Goal: Ask a question

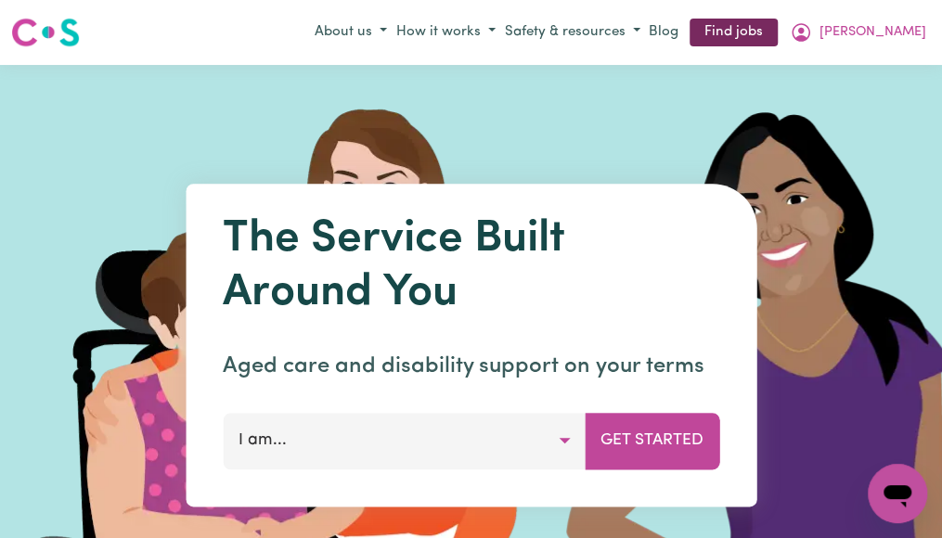
click at [778, 33] on link "Find jobs" at bounding box center [734, 33] width 88 height 29
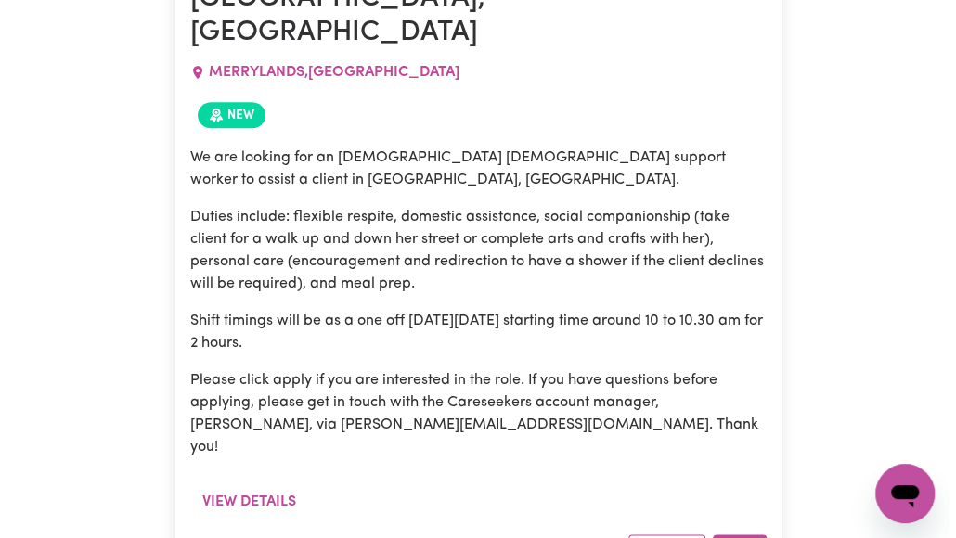
scroll to position [841, 0]
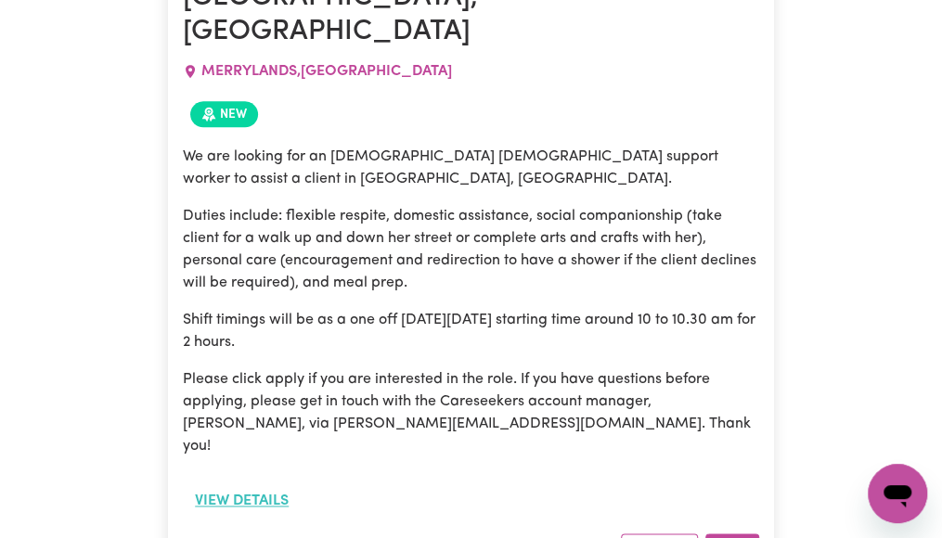
click at [261, 484] on button "View details" at bounding box center [242, 501] width 118 height 35
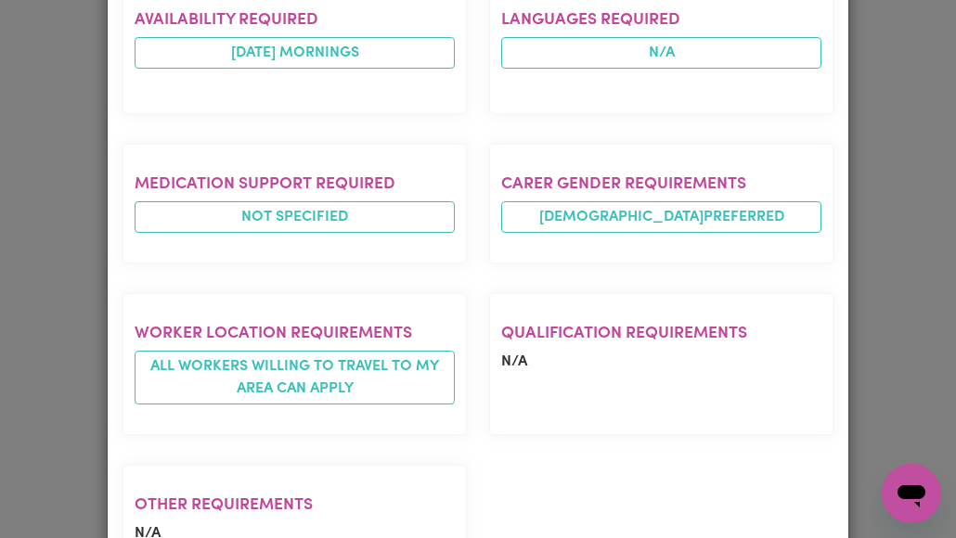
scroll to position [1127, 0]
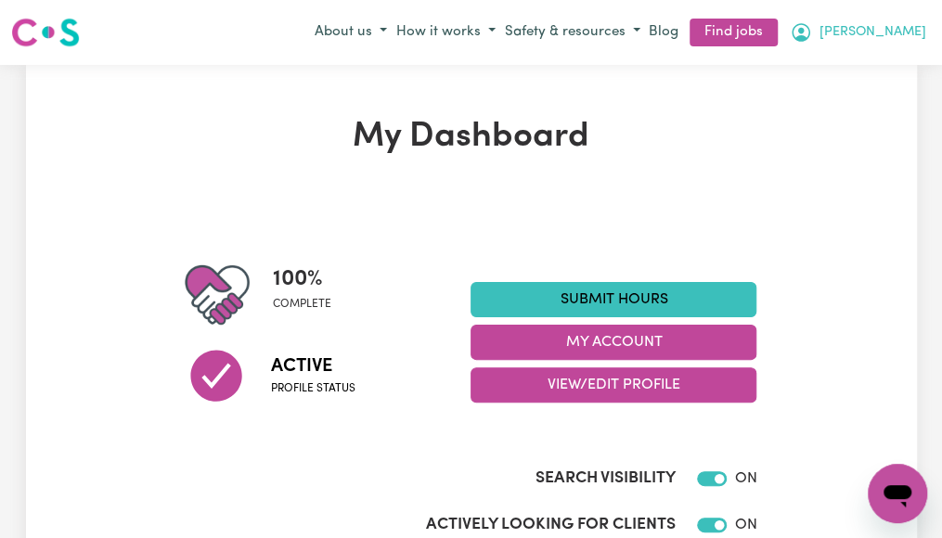
click at [909, 29] on span "[PERSON_NAME]" at bounding box center [872, 32] width 107 height 20
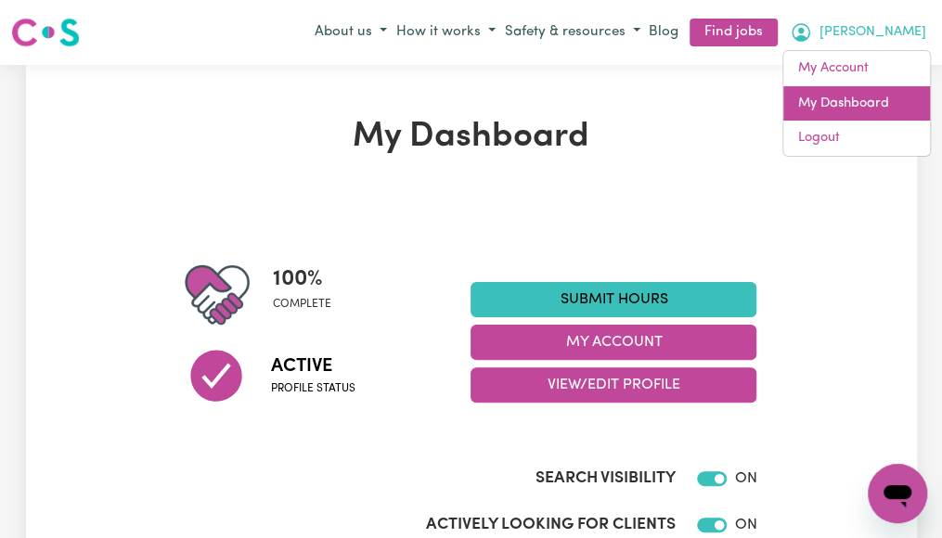
click at [855, 106] on link "My Dashboard" at bounding box center [856, 103] width 147 height 35
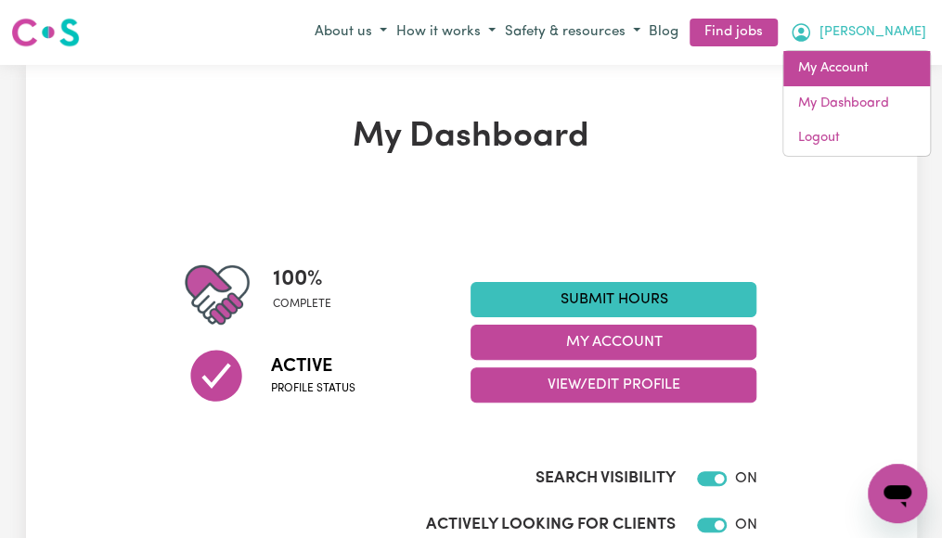
click at [844, 72] on link "My Account" at bounding box center [856, 68] width 147 height 35
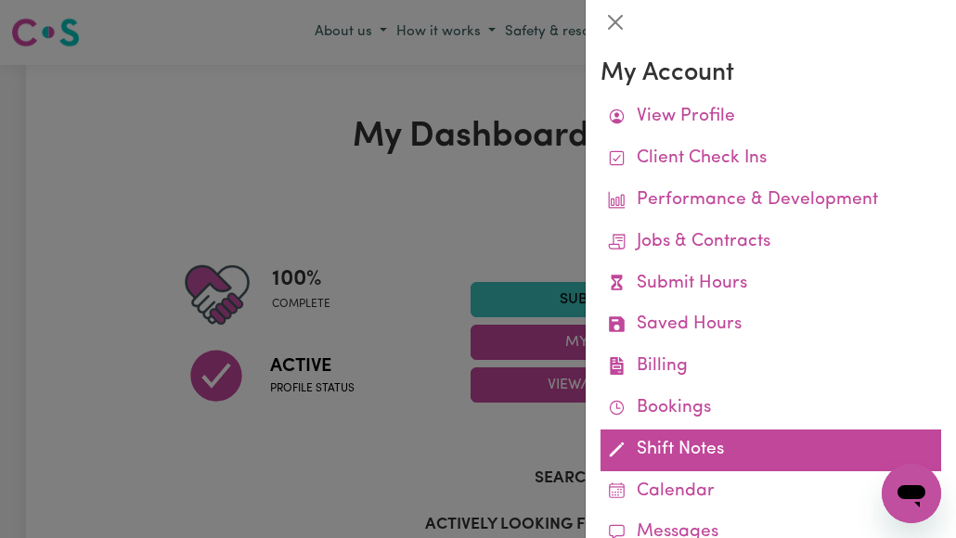
click at [665, 450] on link "Shift Notes" at bounding box center [770, 451] width 341 height 42
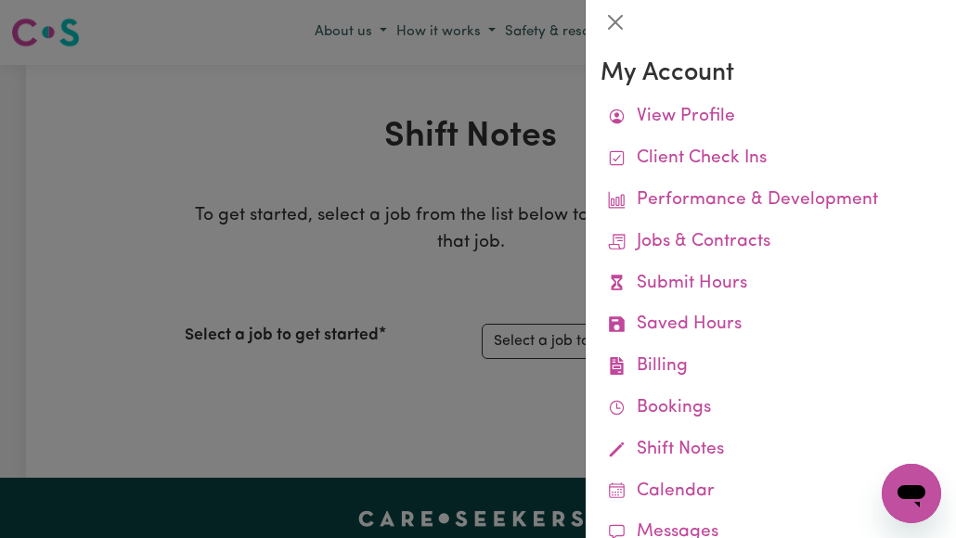
click at [665, 450] on link "Shift Notes" at bounding box center [770, 451] width 341 height 42
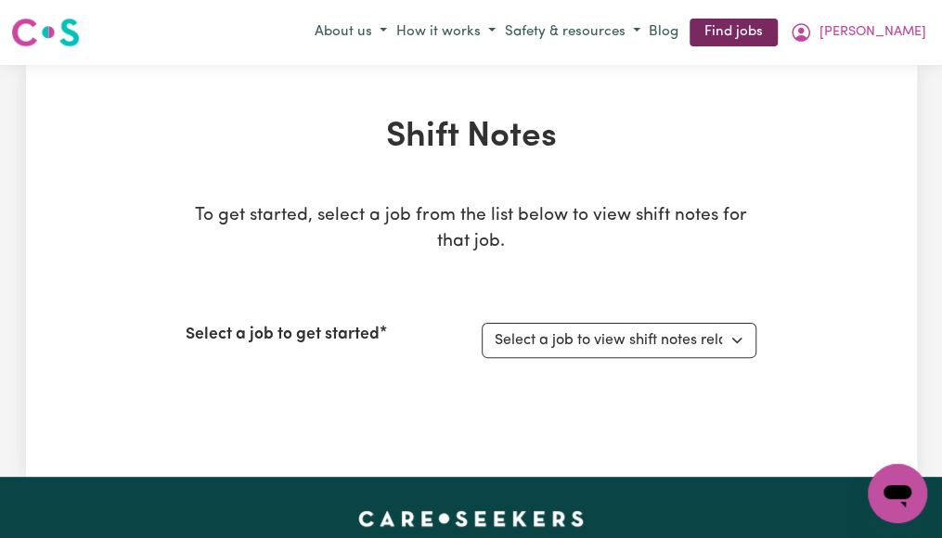
click at [778, 25] on link "Find jobs" at bounding box center [734, 33] width 88 height 29
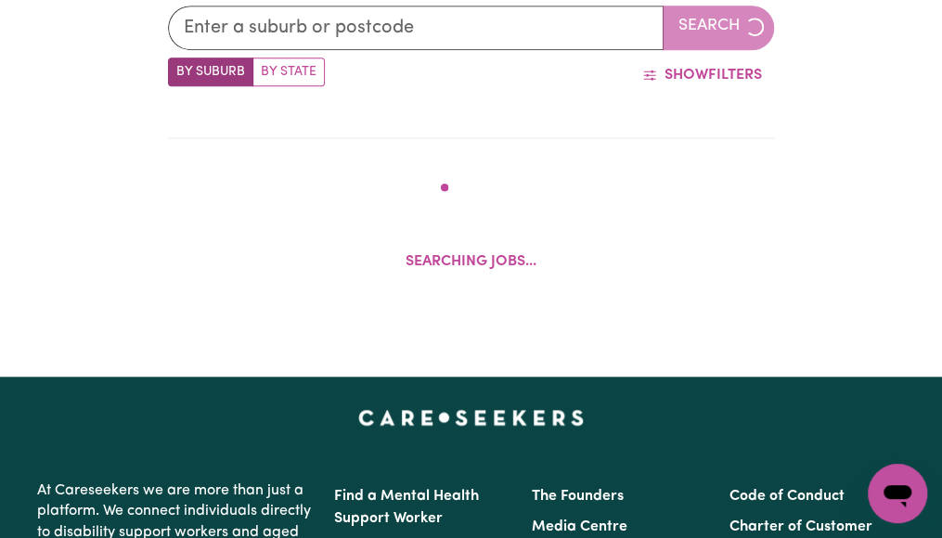
scroll to position [645, 0]
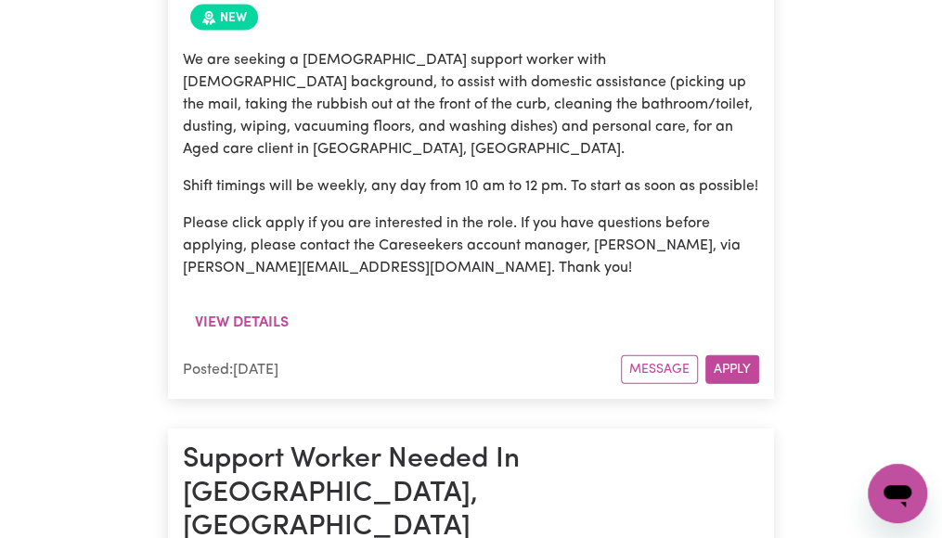
scroll to position [10062, 0]
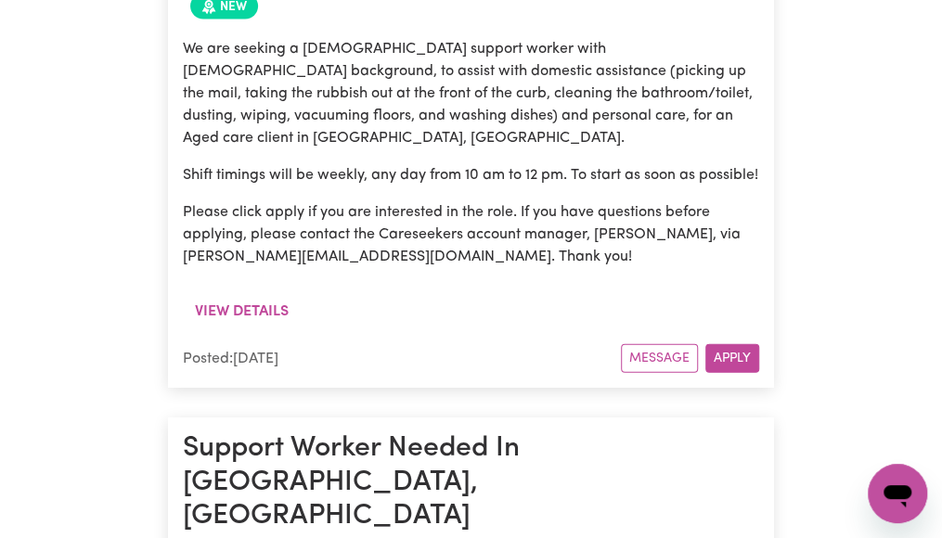
drag, startPoint x: 763, startPoint y: 257, endPoint x: 921, endPoint y: 183, distance: 174.4
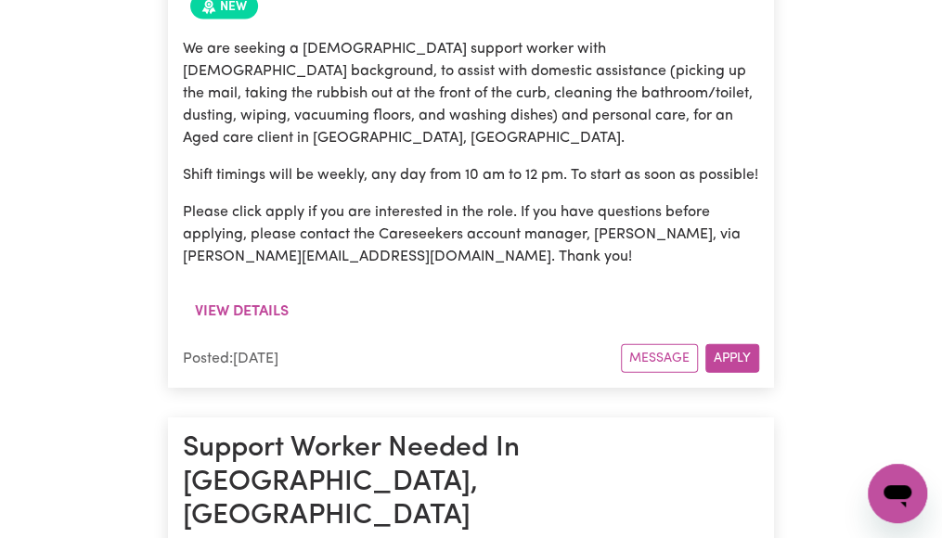
drag, startPoint x: 921, startPoint y: 183, endPoint x: 911, endPoint y: 274, distance: 91.4
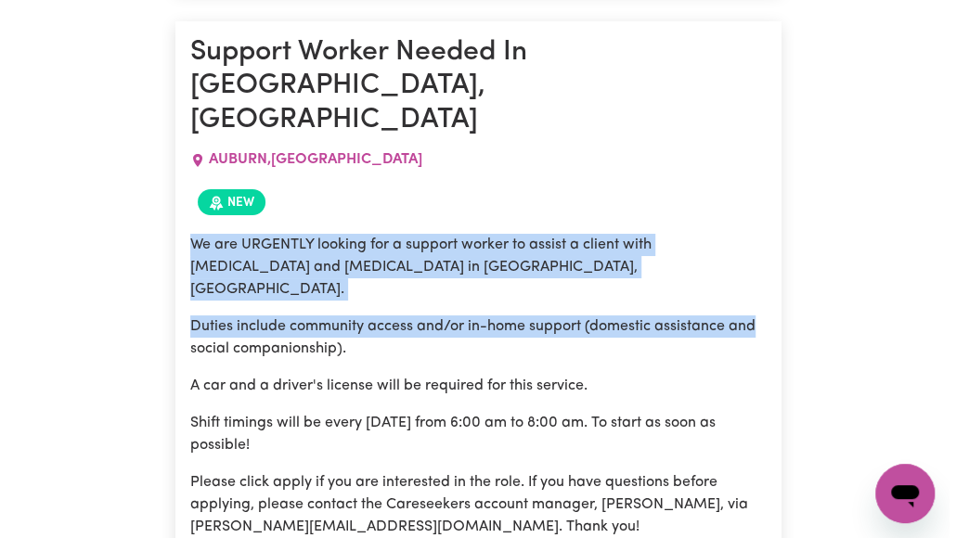
scroll to position [11131, 0]
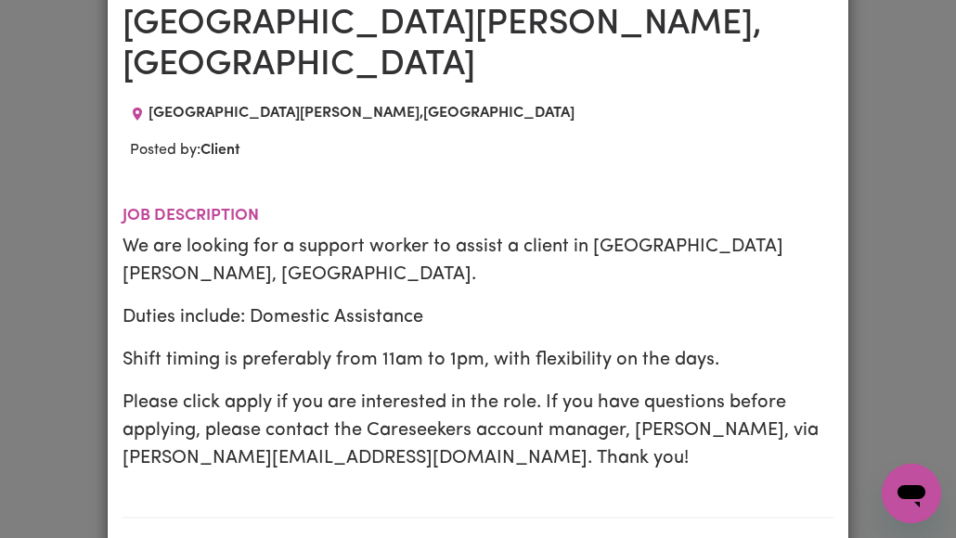
scroll to position [152, 0]
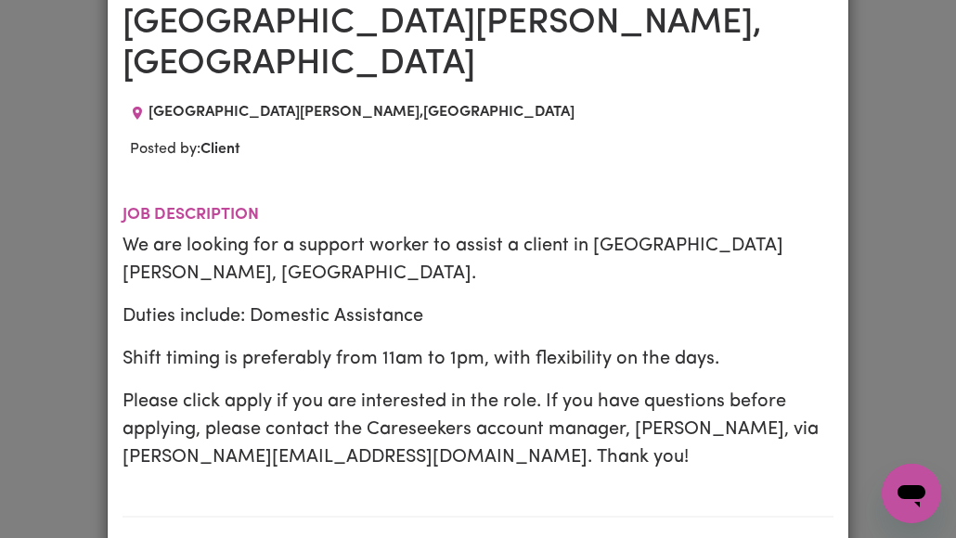
drag, startPoint x: 261, startPoint y: 415, endPoint x: 213, endPoint y: 504, distance: 100.9
copy h2 "Experience"
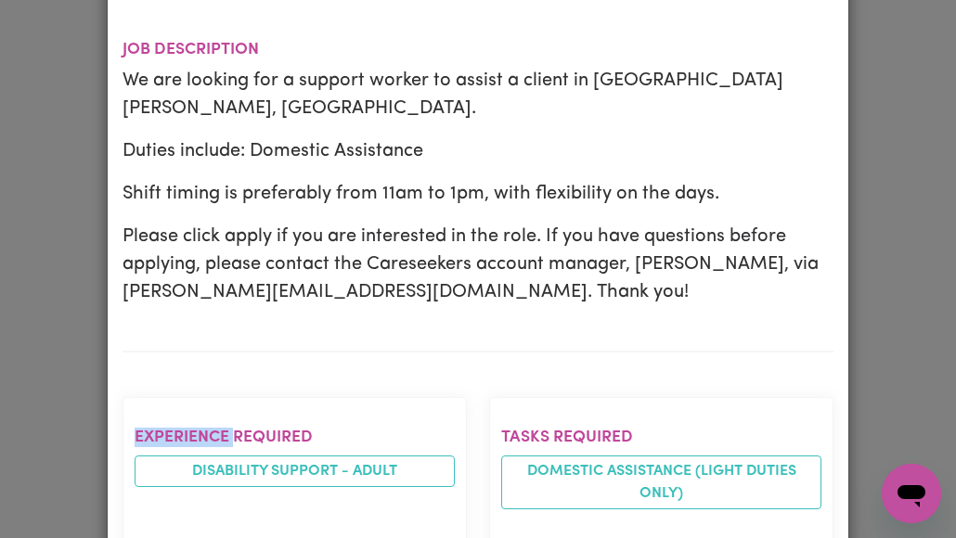
scroll to position [340, 0]
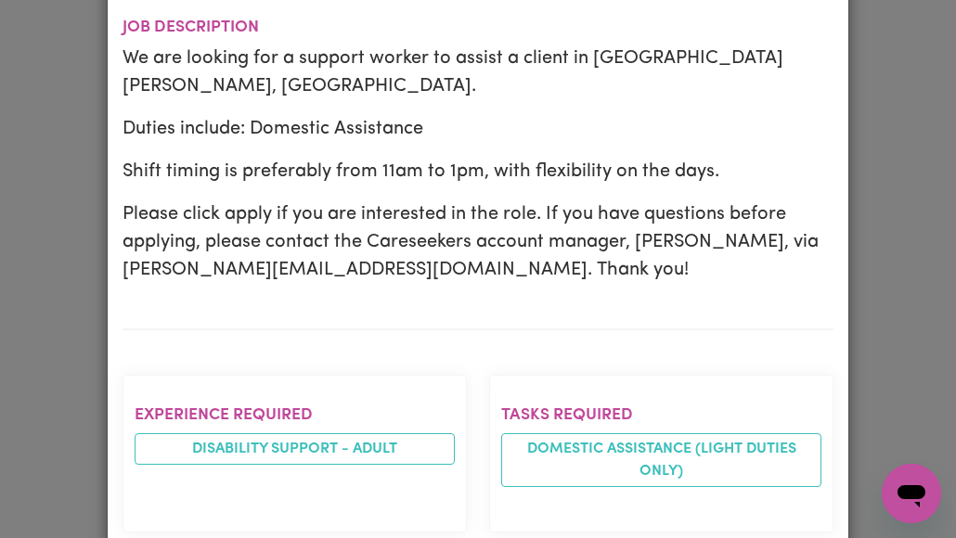
click at [319, 451] on section "Experience required Disability support - Adult" at bounding box center [295, 453] width 344 height 157
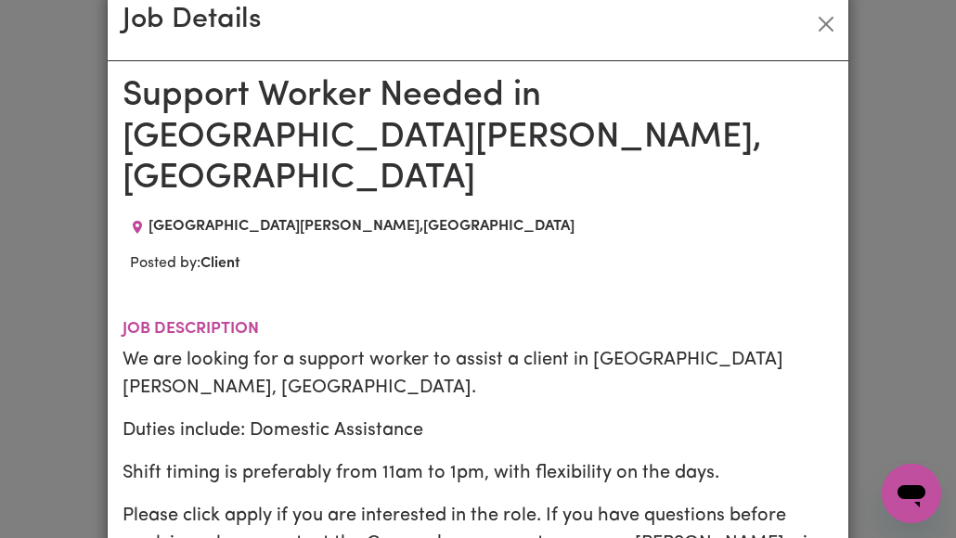
scroll to position [1, 0]
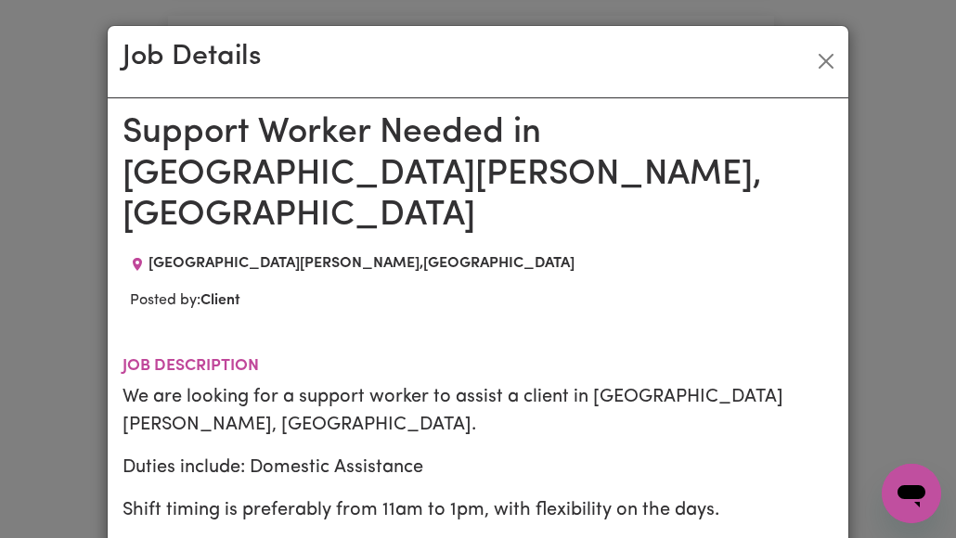
click at [941, 90] on div "Job Details Support Worker Needed in [GEOGRAPHIC_DATA][PERSON_NAME], [GEOGRAPHI…" at bounding box center [478, 269] width 956 height 538
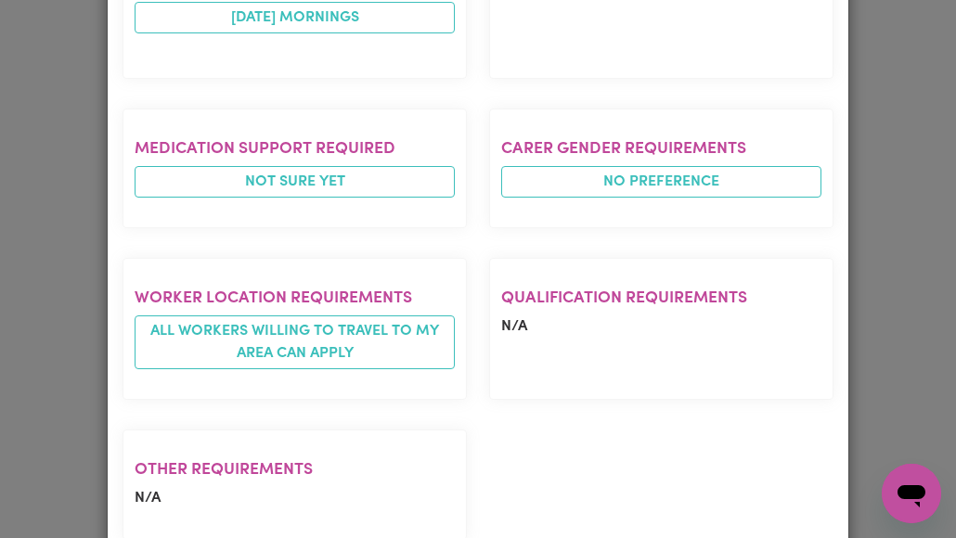
scroll to position [1201, 0]
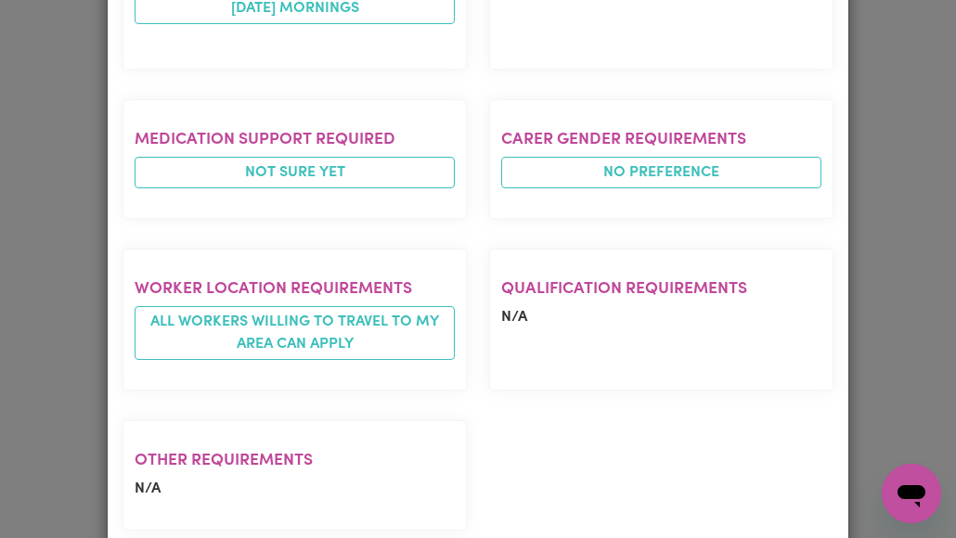
click at [914, 497] on icon "Open messaging window" at bounding box center [911, 496] width 28 height 22
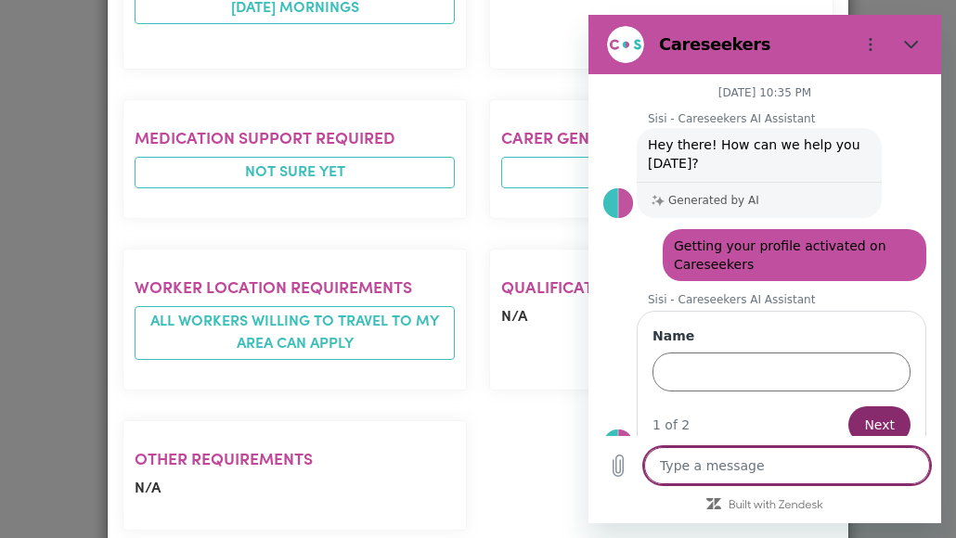
scroll to position [1641, 0]
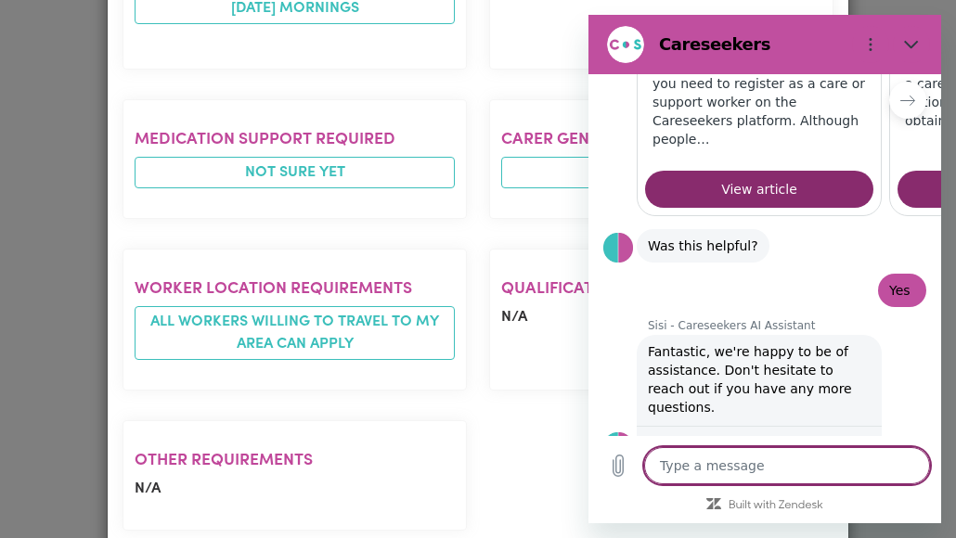
click at [835, 469] on textarea at bounding box center [787, 465] width 286 height 37
click at [725, 467] on textarea at bounding box center [787, 465] width 286 height 37
type textarea "H"
type textarea "x"
type textarea "Hi"
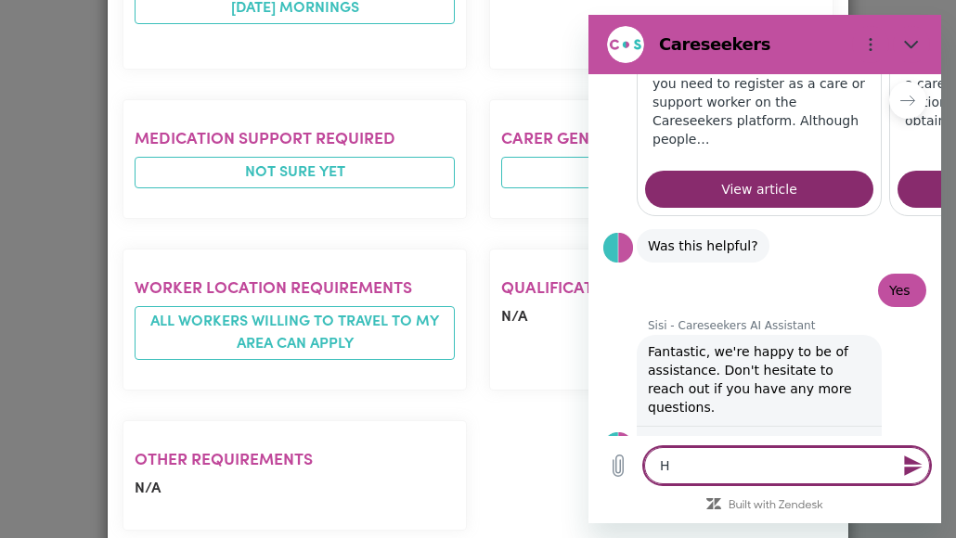
type textarea "x"
type textarea "Hi"
type textarea "x"
type textarea "Hi @"
type textarea "x"
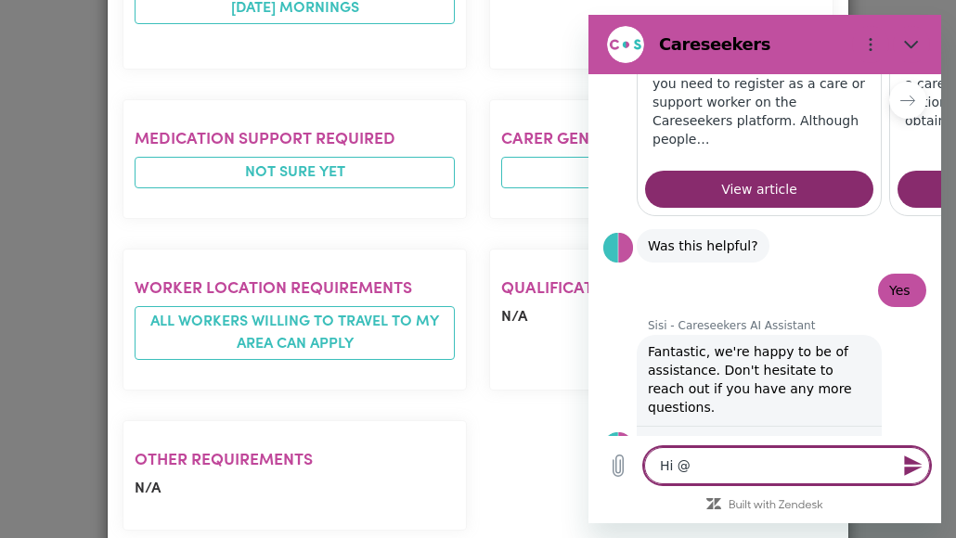
type textarea "Hi @a"
type textarea "x"
type textarea "Hi @an"
type textarea "x"
type textarea "Hi @[PERSON_NAME]"
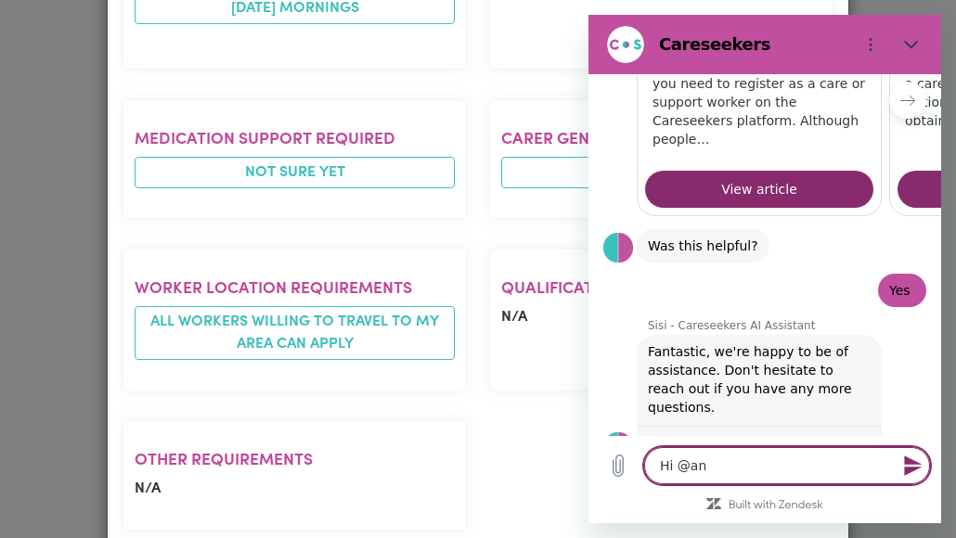
type textarea "x"
type textarea "Hi @anni"
type textarea "x"
type textarea "Hi @[PERSON_NAME]"
type textarea "x"
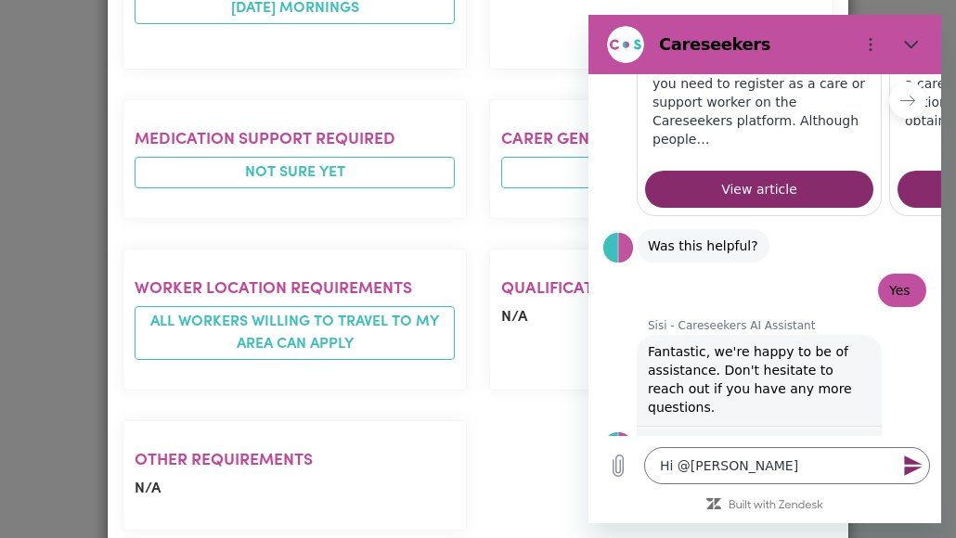
click at [659, 438] on icon at bounding box center [658, 444] width 13 height 13
click at [620, 464] on icon "Upload file" at bounding box center [618, 466] width 10 height 21
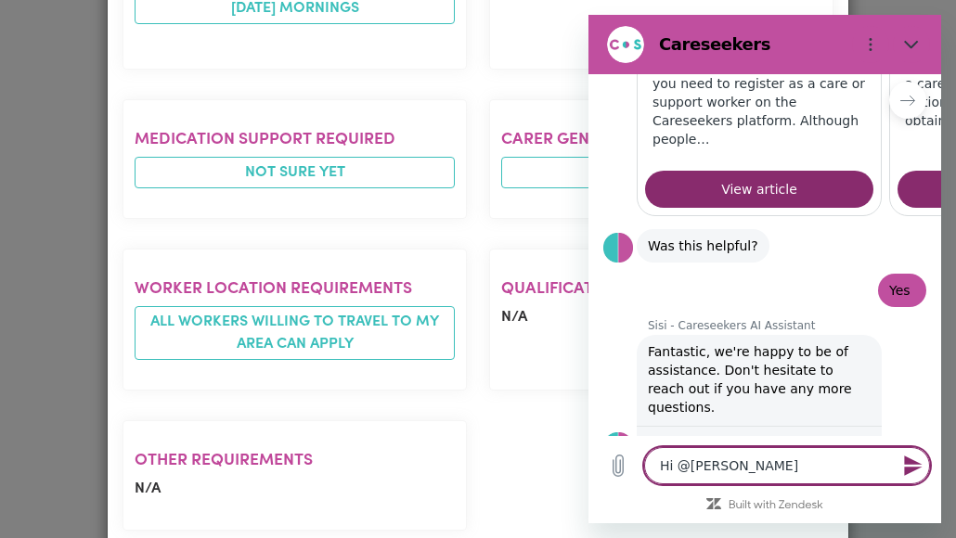
click at [737, 464] on textarea "Hi @[PERSON_NAME]" at bounding box center [787, 465] width 286 height 37
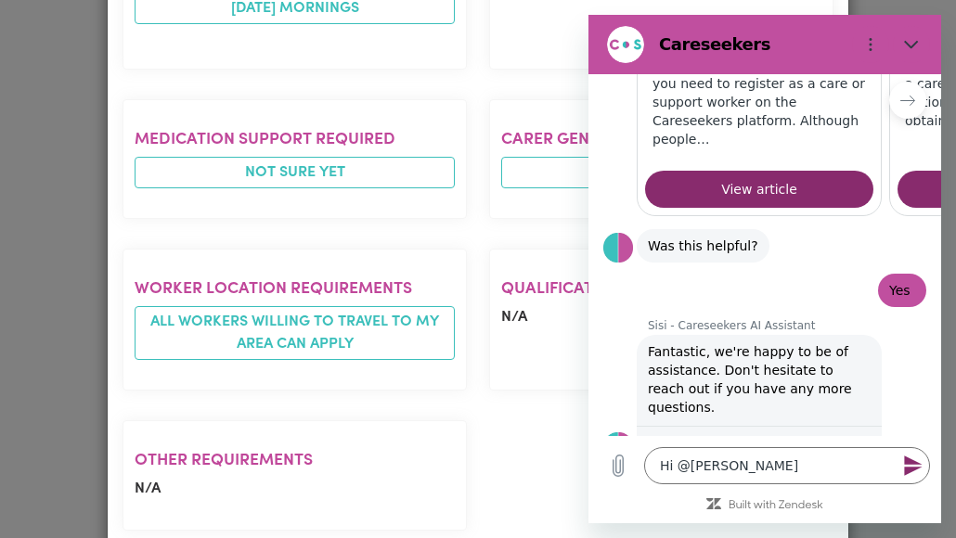
click at [695, 438] on p "Generated by AI" at bounding box center [713, 444] width 91 height 13
drag, startPoint x: 695, startPoint y: 387, endPoint x: 627, endPoint y: 381, distance: 68.0
click at [627, 432] on figure at bounding box center [618, 447] width 30 height 30
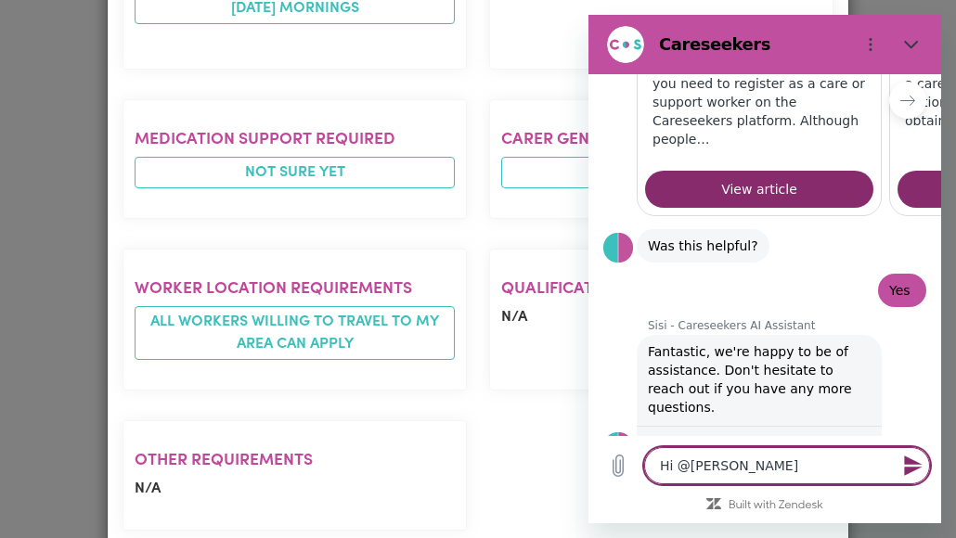
click at [729, 471] on textarea "Hi @[PERSON_NAME]" at bounding box center [787, 465] width 286 height 37
type textarea "Hi @[PERSON_NAME]"
type textarea "x"
click at [831, 457] on textarea "Hi @[PERSON_NAME]" at bounding box center [787, 465] width 286 height 37
type textarea "Hi @[PERSON_NAME]"
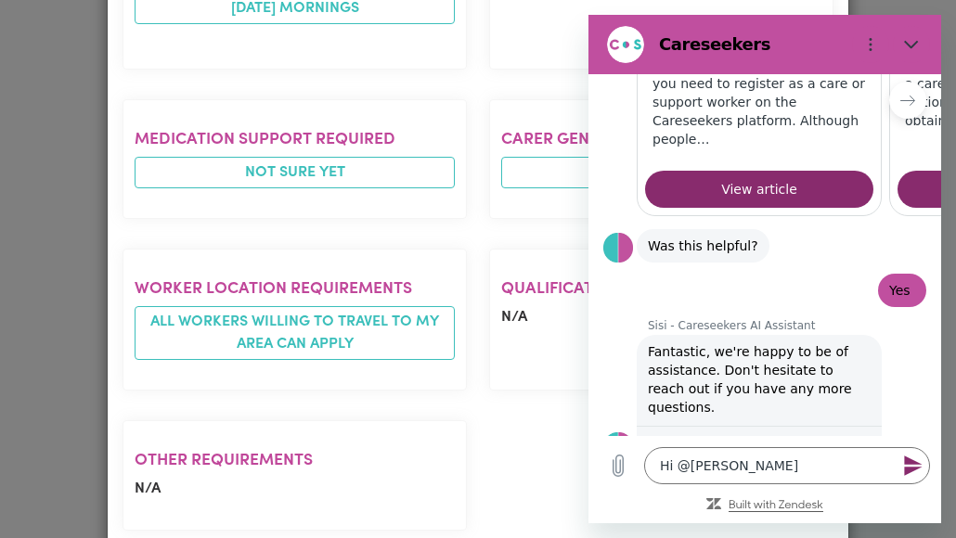
click at [796, 506] on icon "Built with Zendesk: Visit the Zendesk website in a new tab" at bounding box center [776, 504] width 94 height 8
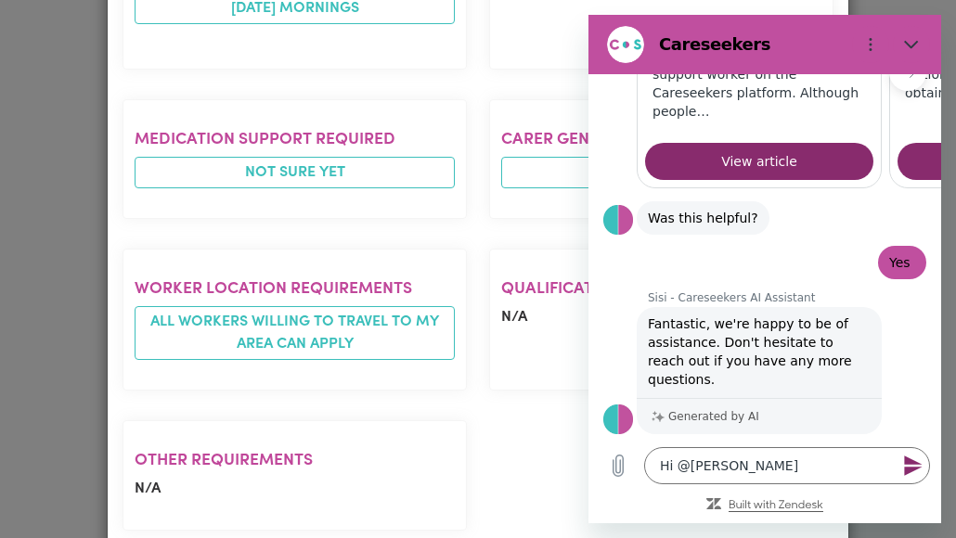
type textarea "x"
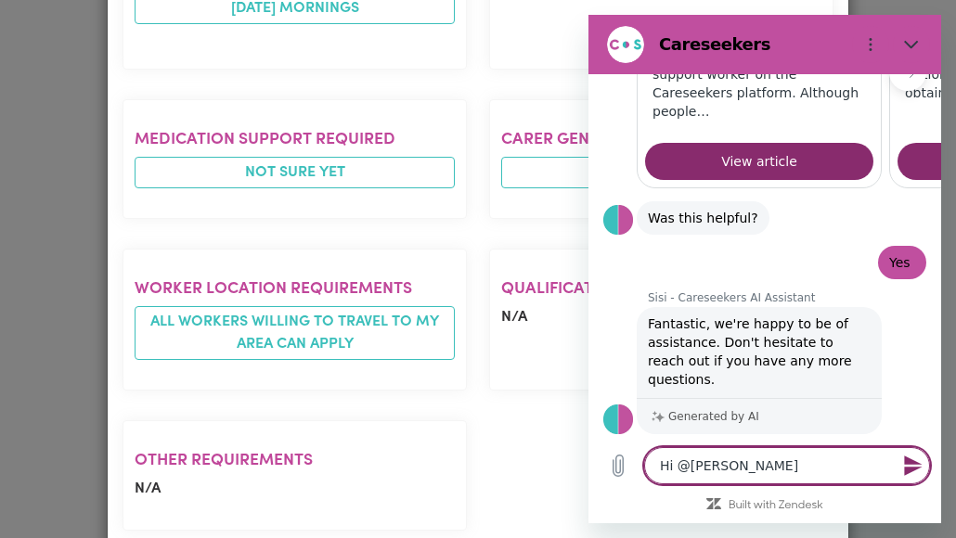
click at [728, 471] on textarea "Hi @[PERSON_NAME]" at bounding box center [787, 465] width 286 height 37
type textarea "Hi @[PERSON_NAME]"
type textarea "x"
type textarea "Hi @anni"
type textarea "x"
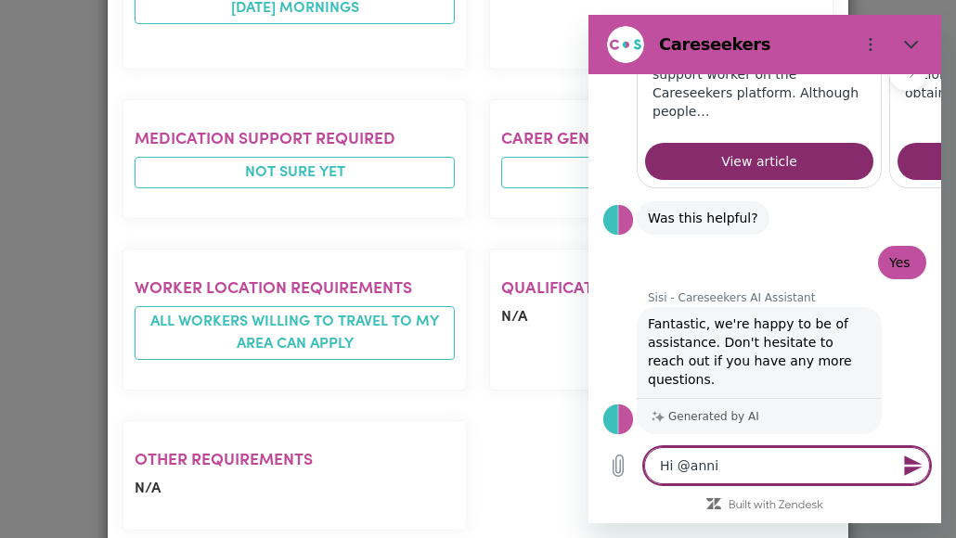
type textarea "Hi @[PERSON_NAME]"
type textarea "x"
type textarea "Hi @an"
type textarea "x"
type textarea "Hi @a"
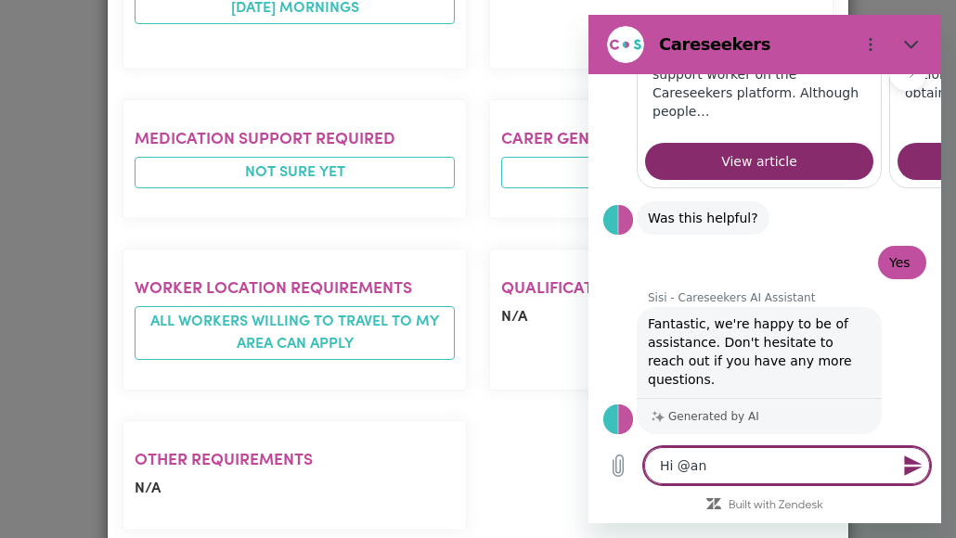
type textarea "x"
type textarea "Hi @"
type textarea "x"
type textarea "Hi"
type textarea "x"
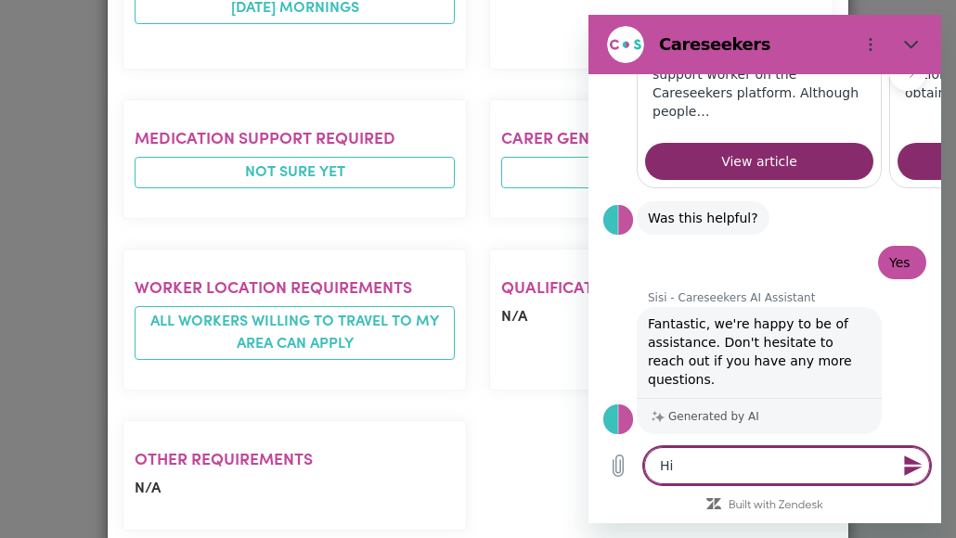
type textarea "Hi @"
type textarea "x"
type textarea "Hi @"
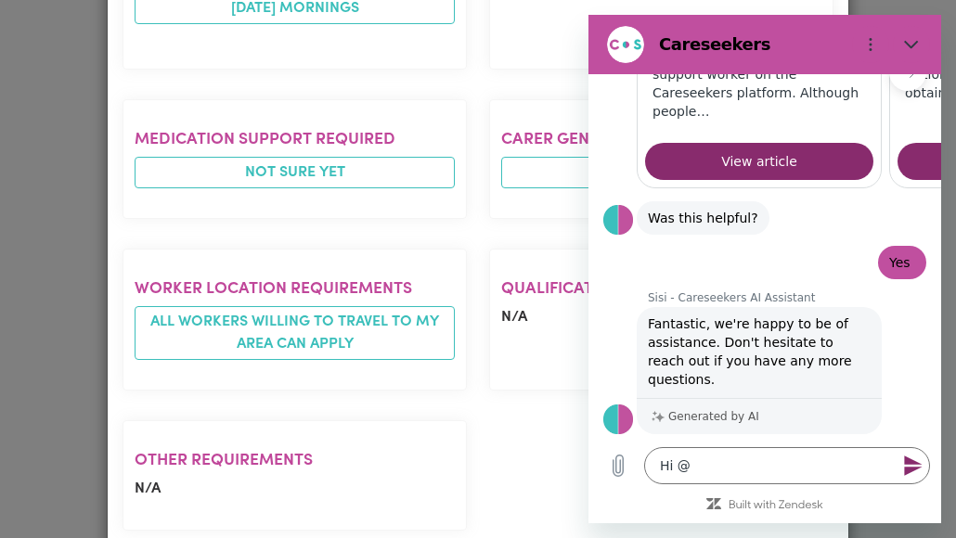
click at [727, 290] on p "Sisi - Careseekers AI Assistant" at bounding box center [794, 297] width 293 height 15
click at [906, 45] on icon "Close" at bounding box center [911, 44] width 15 height 15
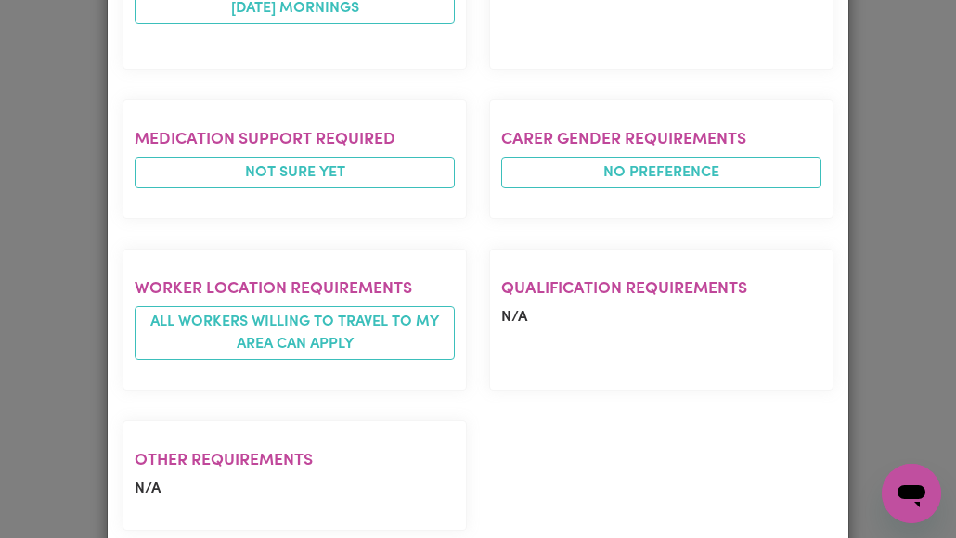
click at [911, 491] on icon "Open messaging window" at bounding box center [911, 496] width 28 height 22
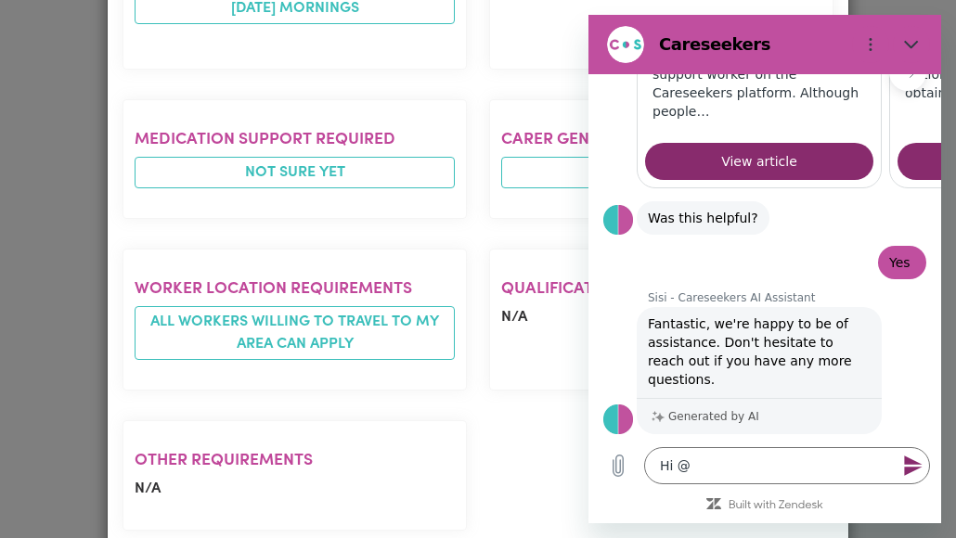
click at [861, 458] on button "Talk to a human" at bounding box center [864, 485] width 123 height 54
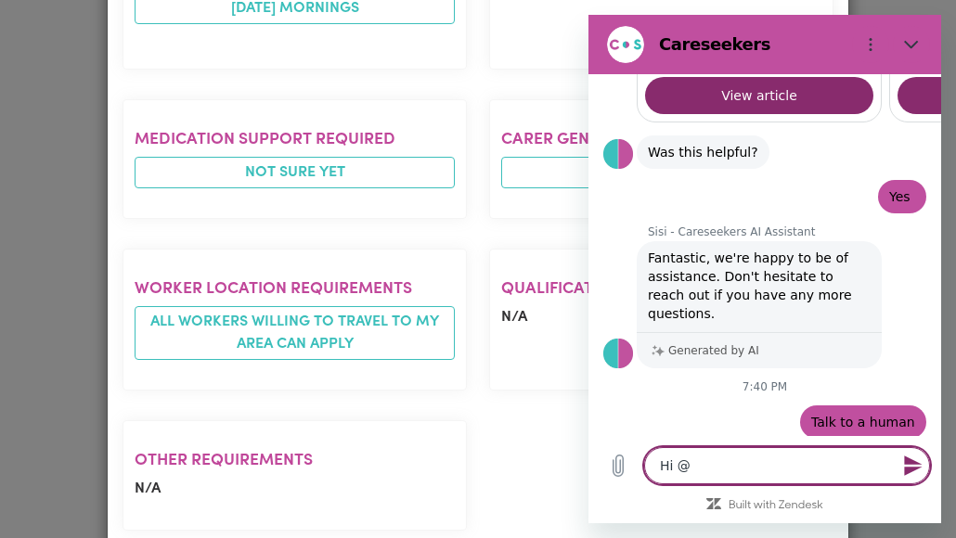
scroll to position [1733, 0]
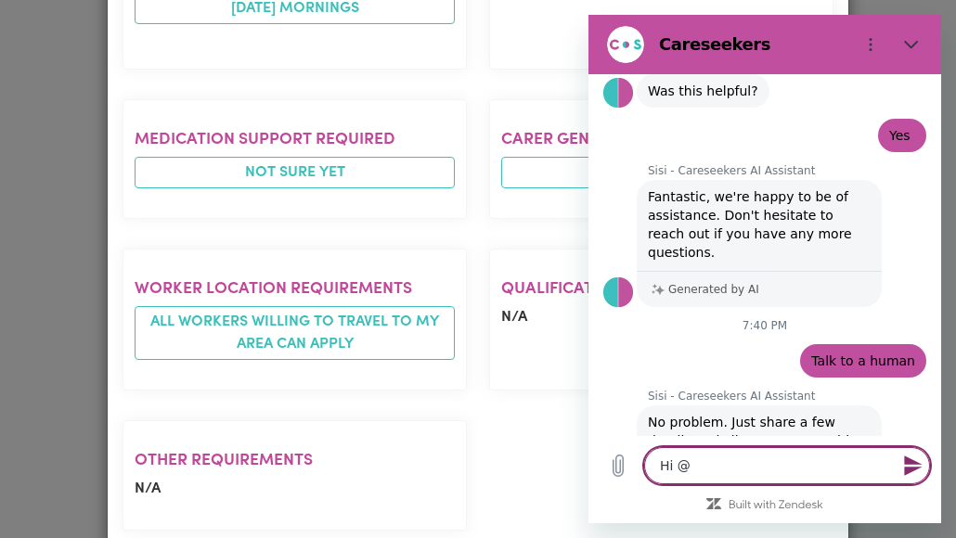
type textarea "x"
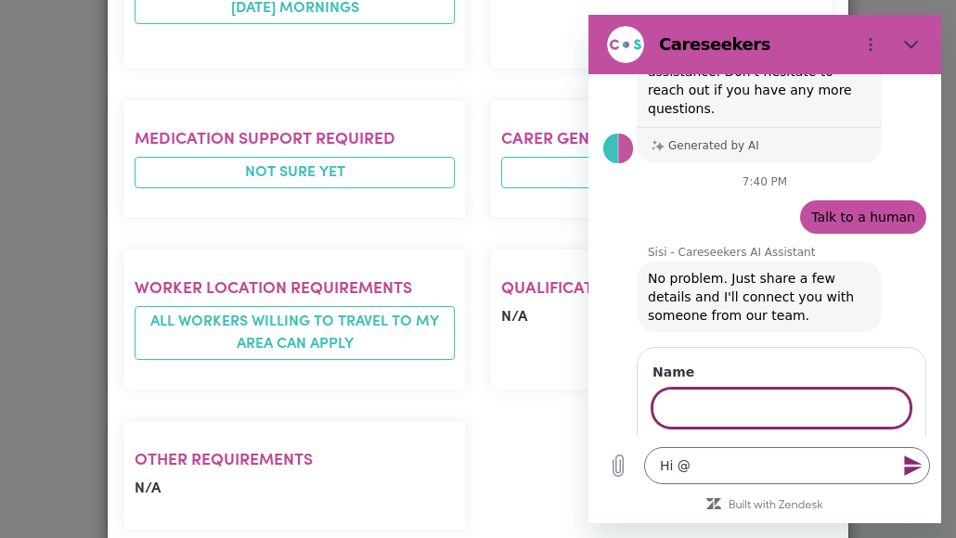
scroll to position [1938, 0]
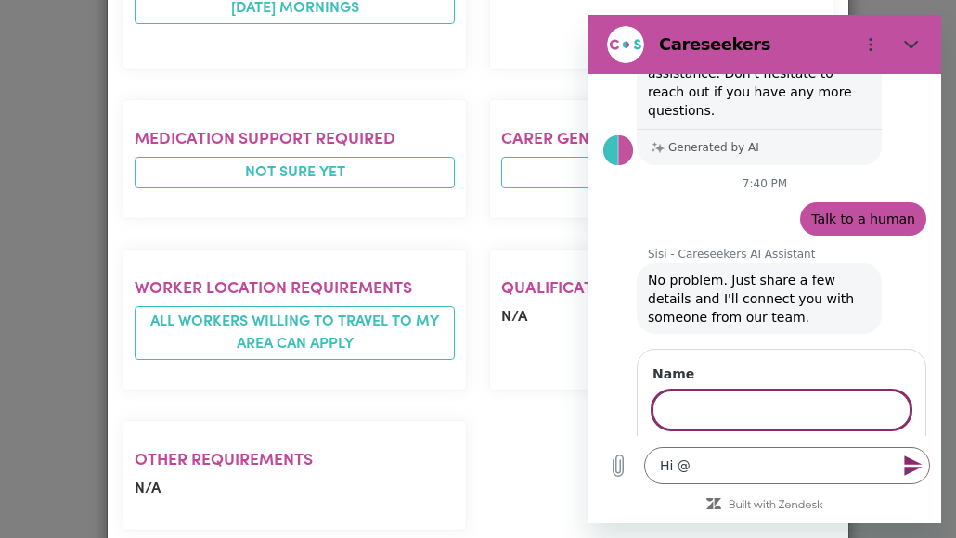
click at [742, 391] on input "Name" at bounding box center [781, 410] width 258 height 39
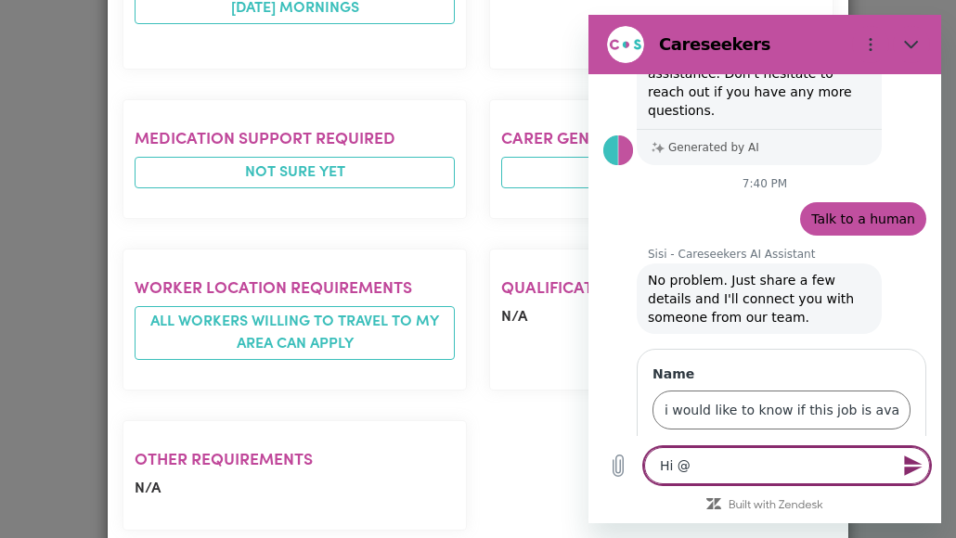
click at [742, 448] on textarea "Hi @" at bounding box center [787, 465] width 286 height 37
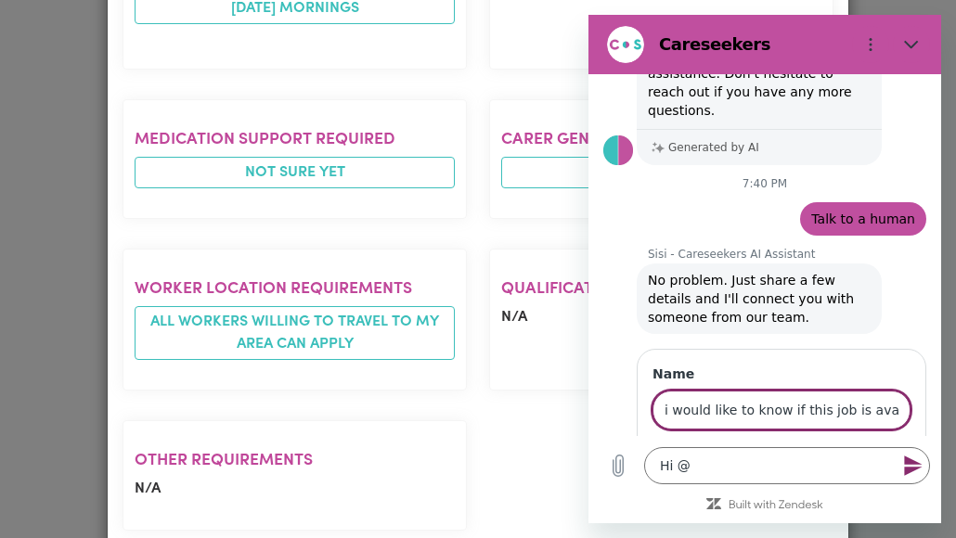
click at [885, 391] on input "i would like to know if this job is available from [DATE] to 14/8 (am -11am.." at bounding box center [781, 410] width 258 height 39
type input "i would like to know if this job available and what days, [DEMOGRAPHIC_DATA] or…"
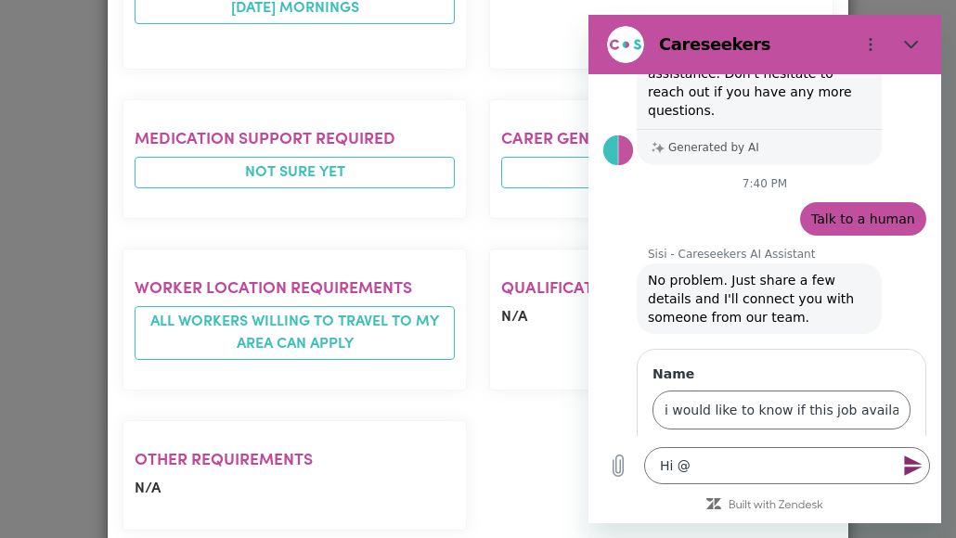
click at [869, 445] on button "Next" at bounding box center [879, 463] width 62 height 37
type textarea "x"
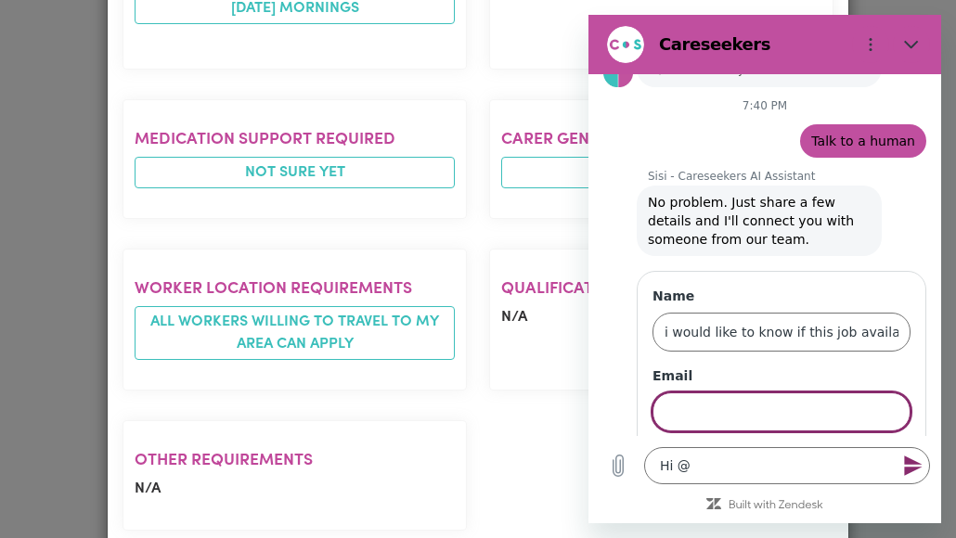
scroll to position [2017, 0]
click at [761, 392] on input "Email" at bounding box center [781, 411] width 258 height 39
type input "[PERSON_NAME][EMAIL_ADDRESS][DOMAIN_NAME]"
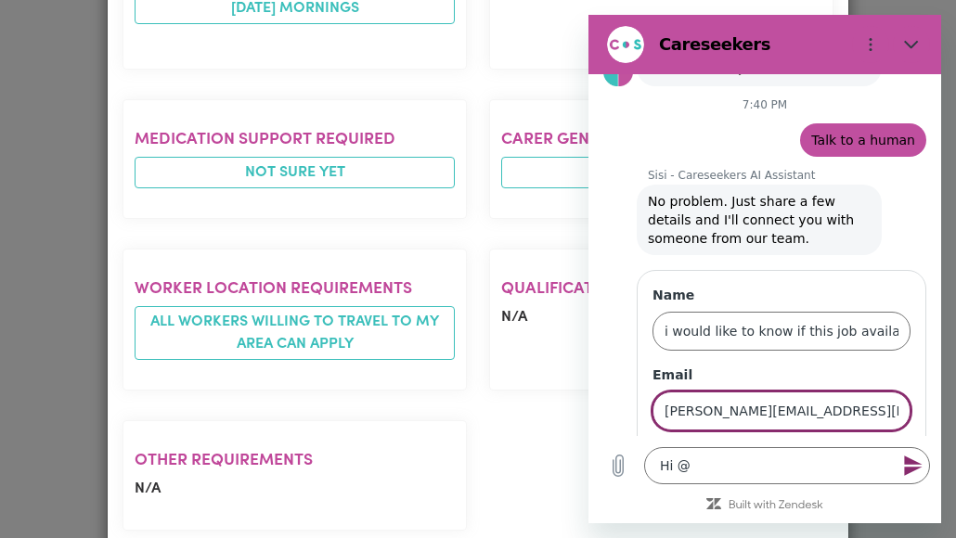
type input "[PERSON_NAME]"
click at [871, 453] on span "Next" at bounding box center [879, 464] width 31 height 22
type textarea "x"
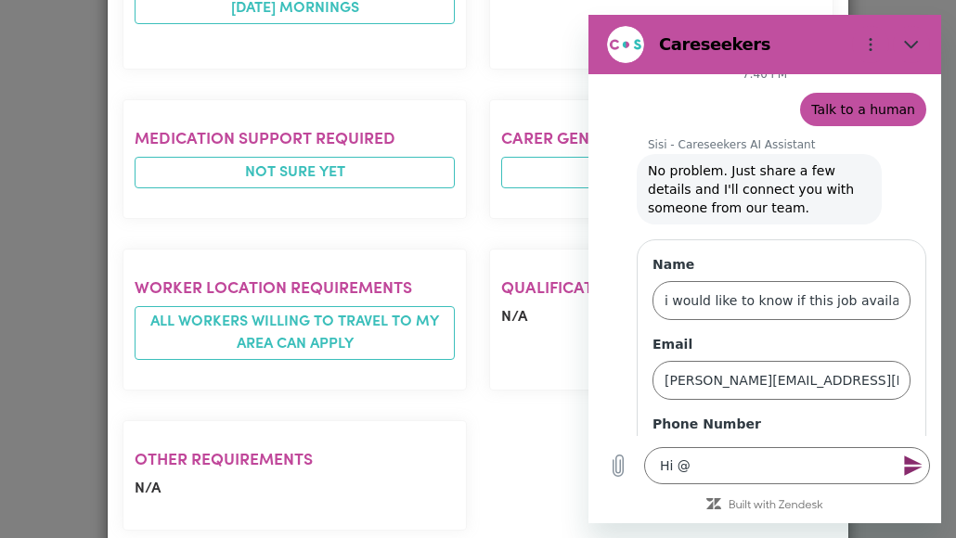
scroll to position [2096, 0]
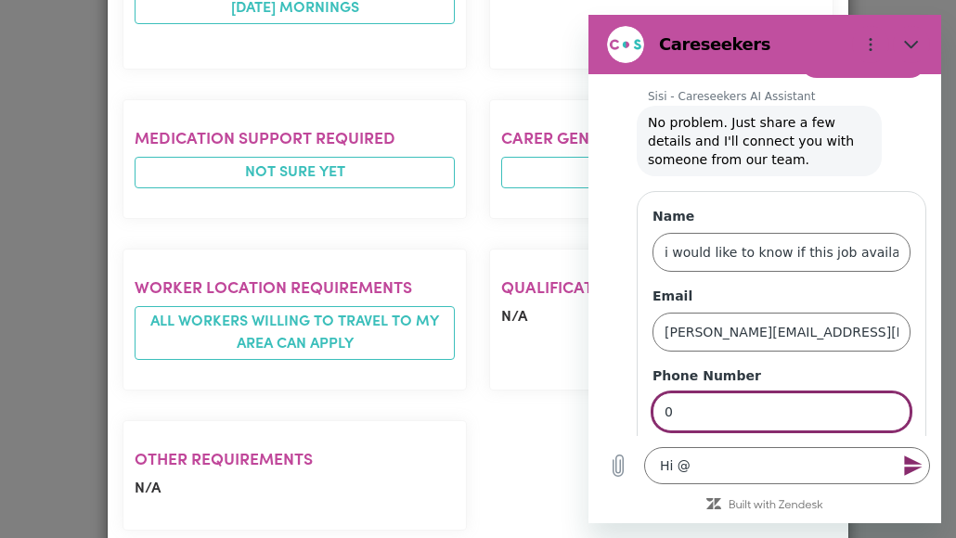
type input "0433 491 997"
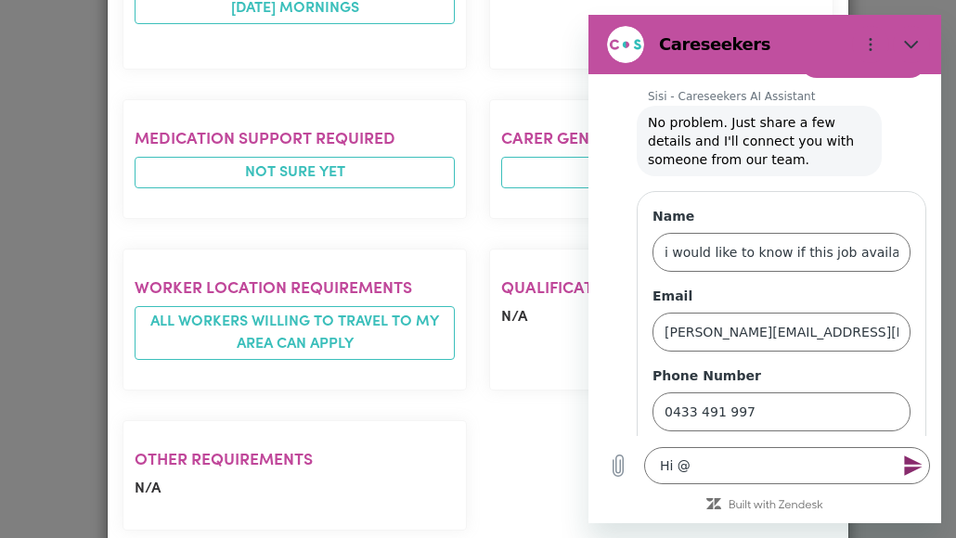
click at [871, 454] on span "Send" at bounding box center [878, 465] width 32 height 22
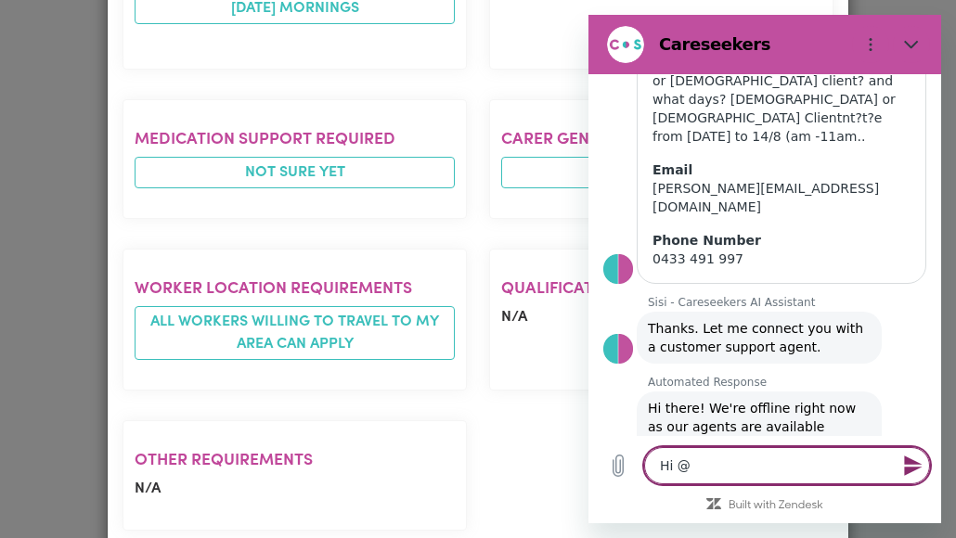
scroll to position [2305, 0]
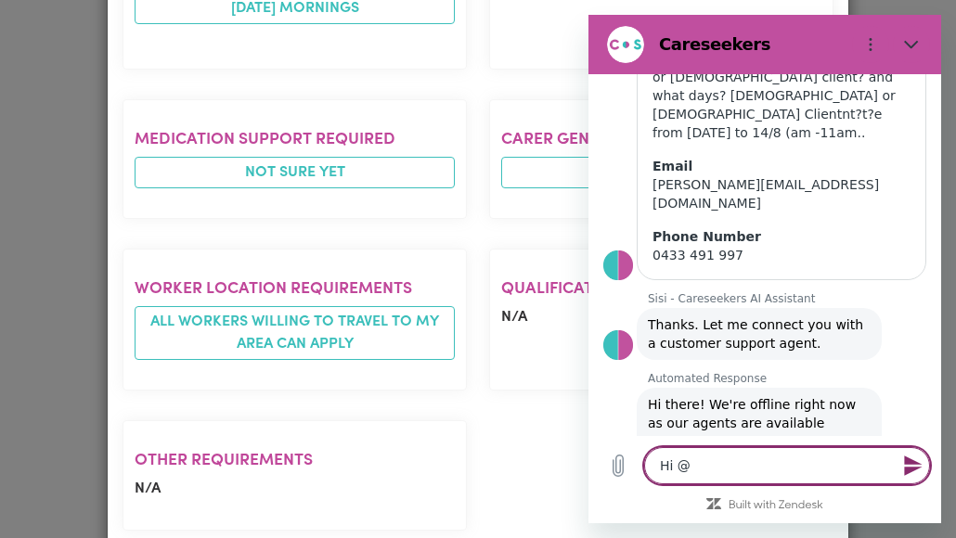
type textarea "x"
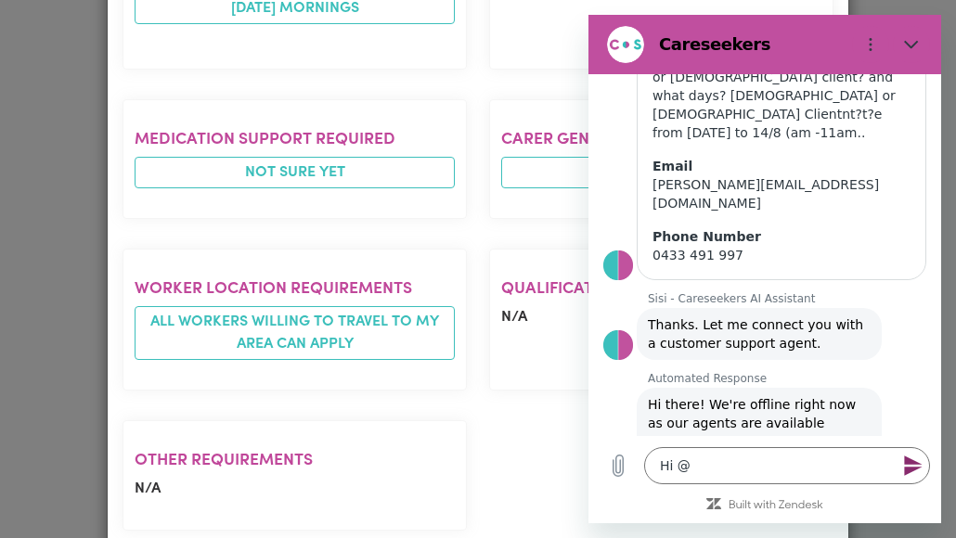
click at [512, 344] on div "Experience required Disability support - Adult Tasks required Domestic assistan…" at bounding box center [477, 22] width 733 height 1047
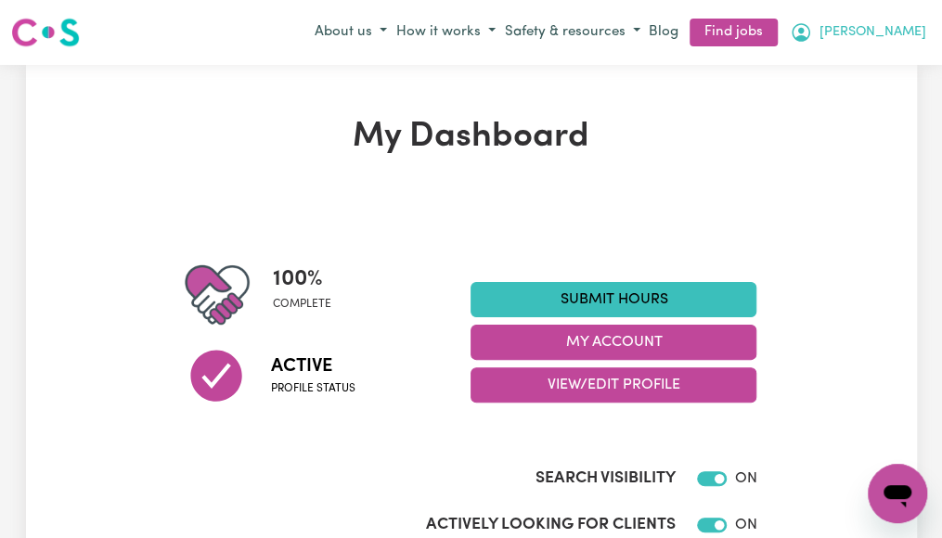
click at [897, 34] on span "[PERSON_NAME]" at bounding box center [872, 32] width 107 height 20
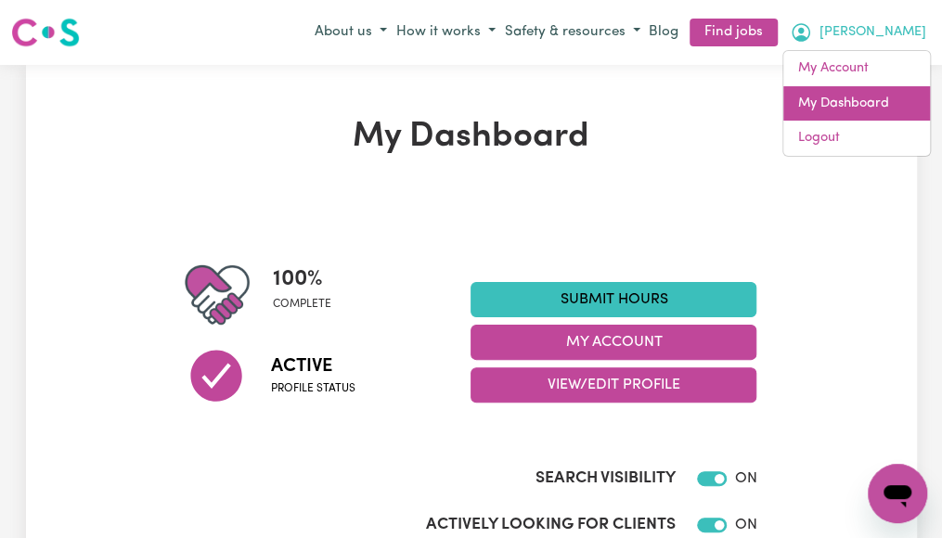
click at [877, 104] on link "My Dashboard" at bounding box center [856, 103] width 147 height 35
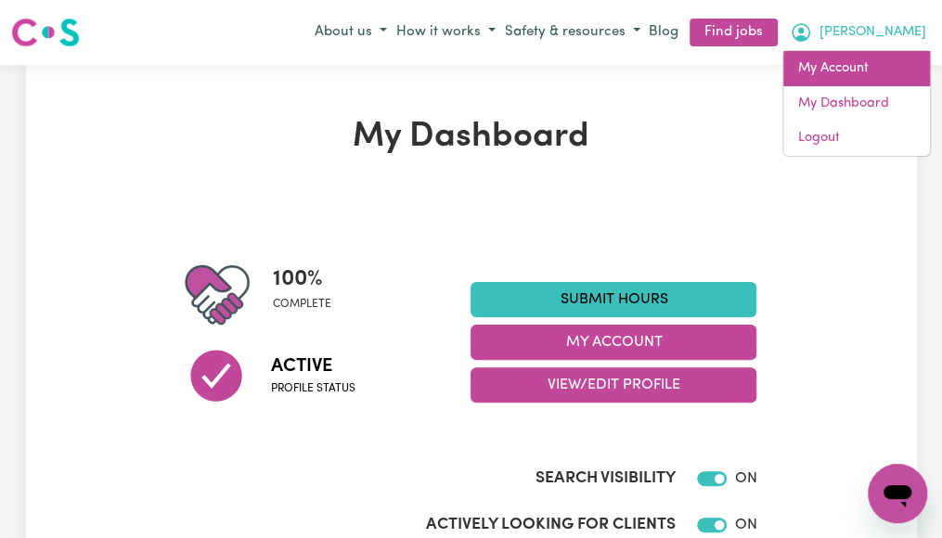
click at [865, 64] on link "My Account" at bounding box center [856, 68] width 147 height 35
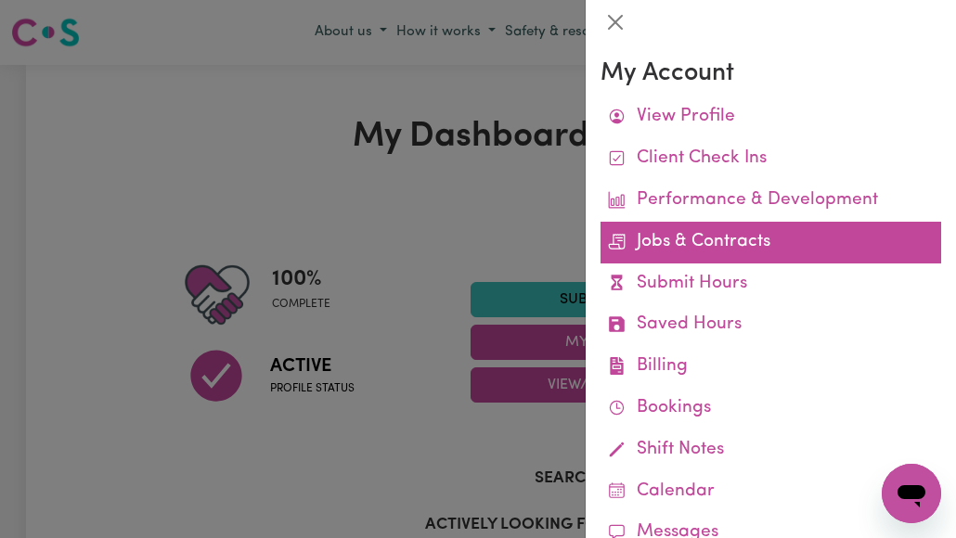
click at [713, 239] on link "Jobs & Contracts" at bounding box center [770, 243] width 341 height 42
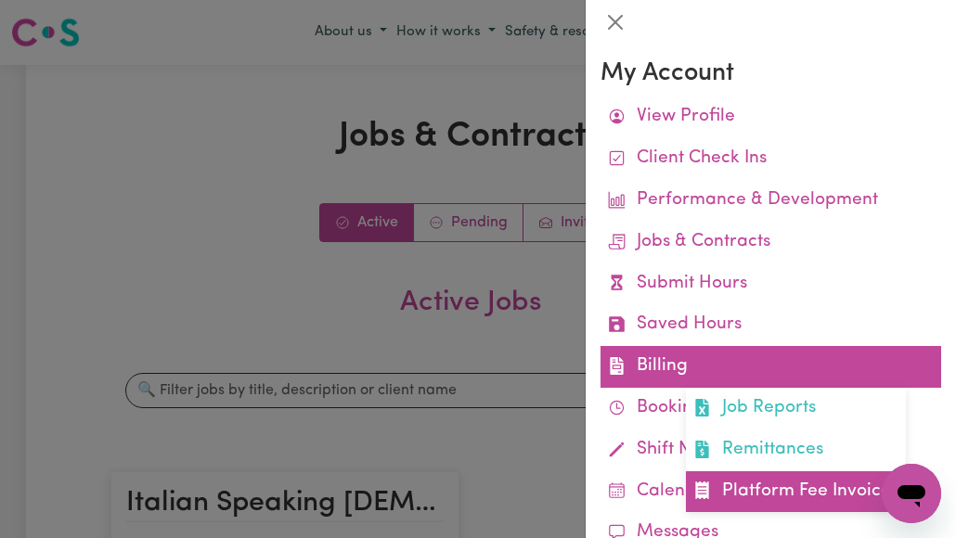
click at [737, 491] on link "Platform Fee Invoices" at bounding box center [796, 492] width 220 height 42
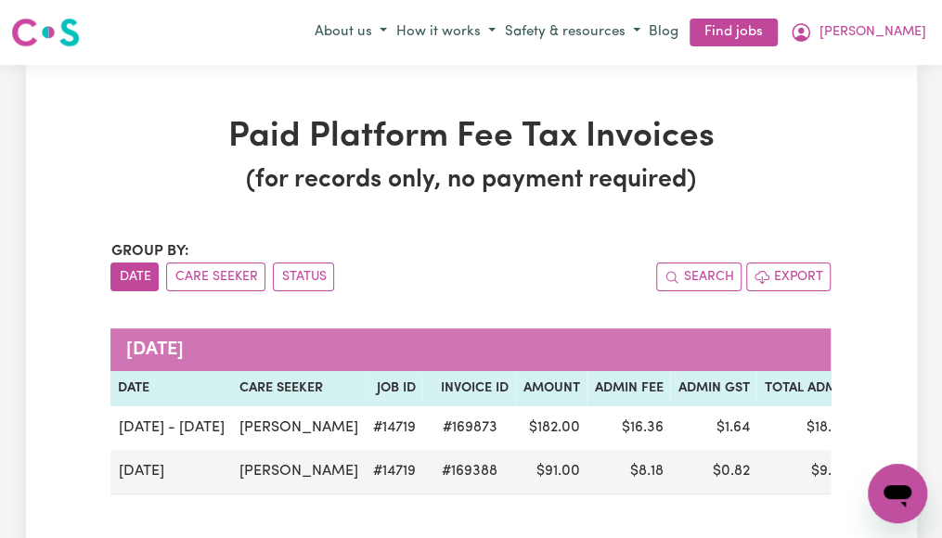
click at [869, 444] on div "Paid Platform Fee Tax Invoices (for records only, no payment required) Group by…" at bounding box center [471, 335] width 891 height 437
drag, startPoint x: 869, startPoint y: 391, endPoint x: 856, endPoint y: 354, distance: 39.3
click at [856, 354] on div "Paid Platform Fee Tax Invoices (for records only, no payment required) Group by…" at bounding box center [471, 335] width 891 height 437
click at [587, 253] on div "Group by: Date Care Seeker Status Search Export" at bounding box center [470, 265] width 720 height 51
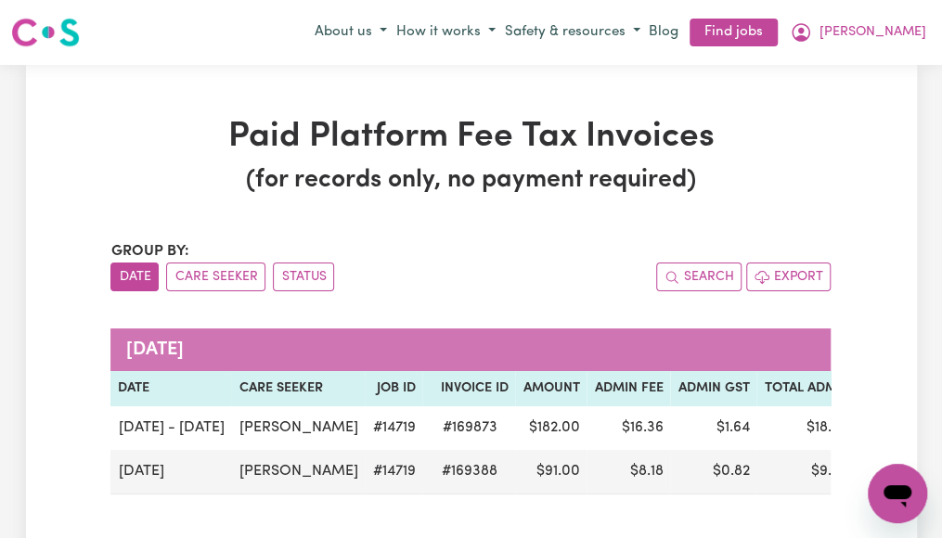
click at [579, 224] on div "Paid Platform Fee Tax Invoices (for records only, no payment required) Group by…" at bounding box center [470, 335] width 742 height 437
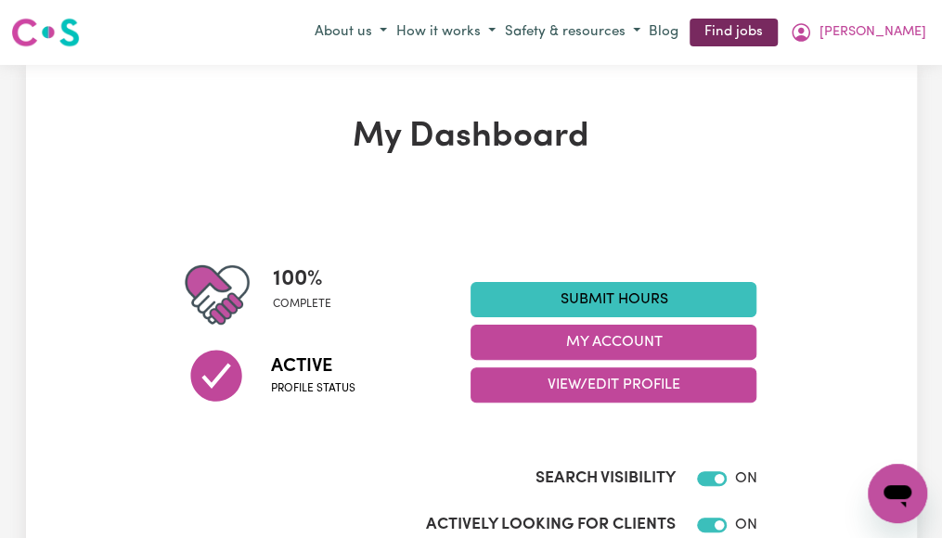
click at [778, 29] on link "Find jobs" at bounding box center [734, 33] width 88 height 29
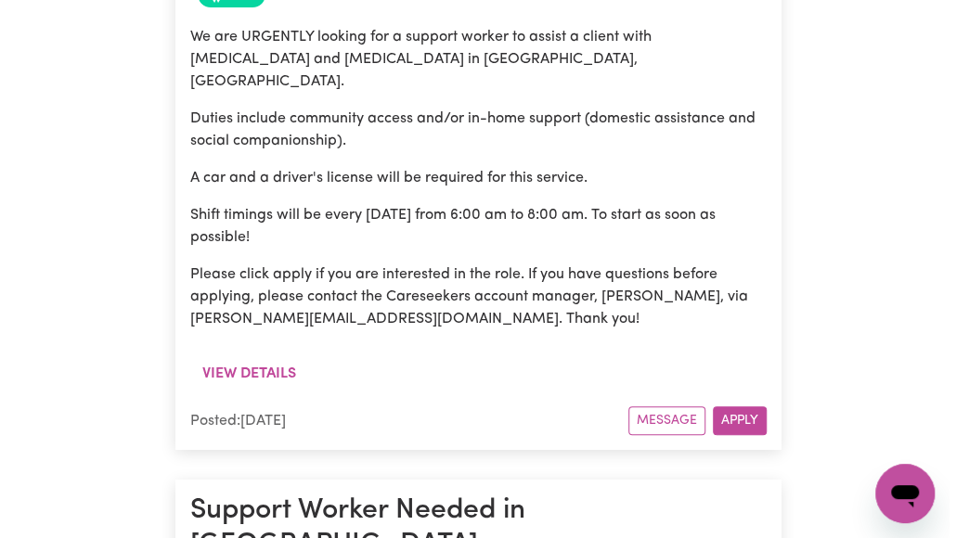
scroll to position [11351, 0]
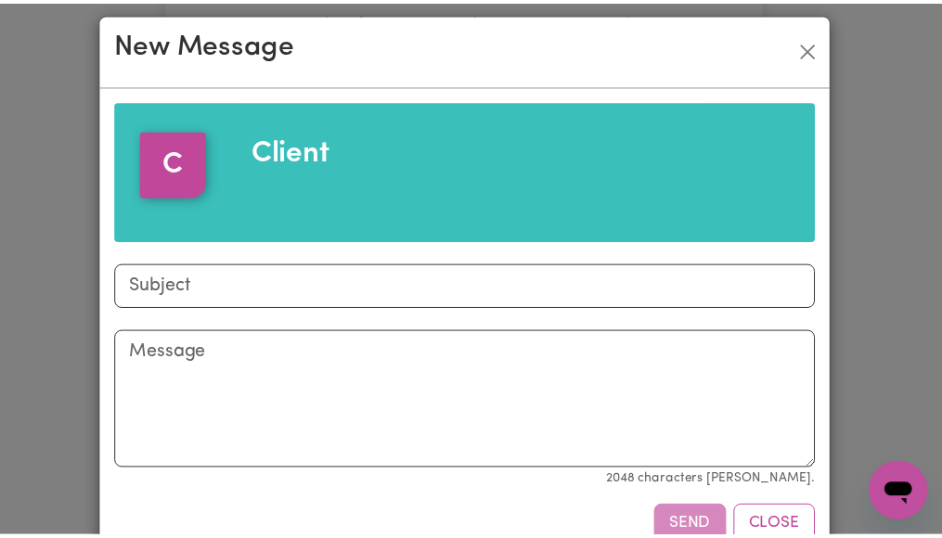
scroll to position [0, 0]
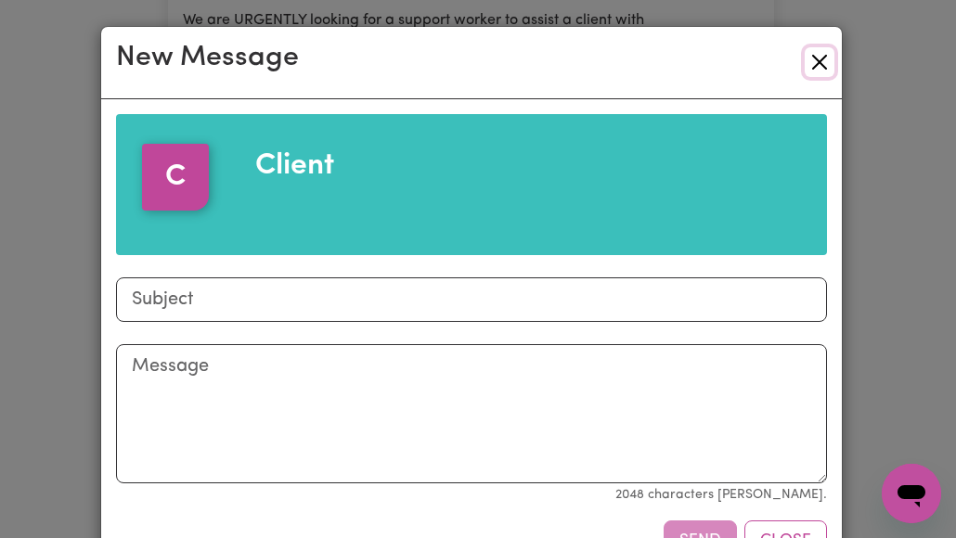
click at [814, 65] on button "Close" at bounding box center [820, 62] width 30 height 30
